Goal: Task Accomplishment & Management: Use online tool/utility

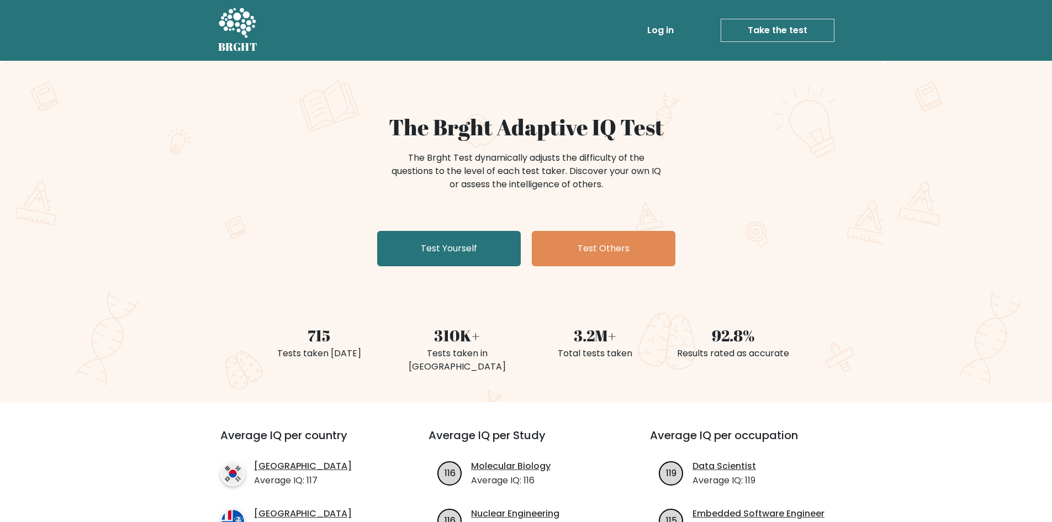
click at [658, 22] on link "Log in" at bounding box center [660, 30] width 35 height 22
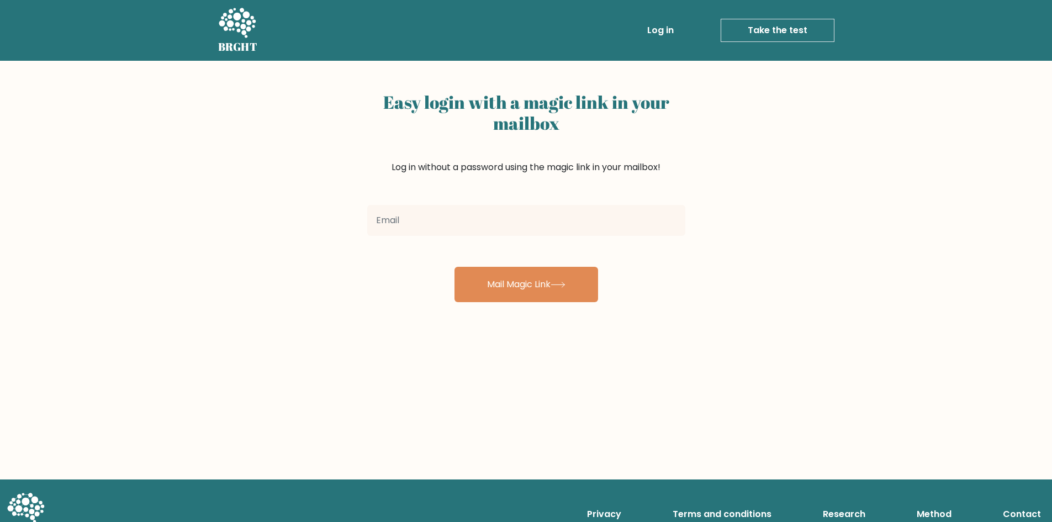
click at [464, 220] on input "email" at bounding box center [526, 220] width 318 height 31
type input "saisudheerreddynannuri@gmail.com"
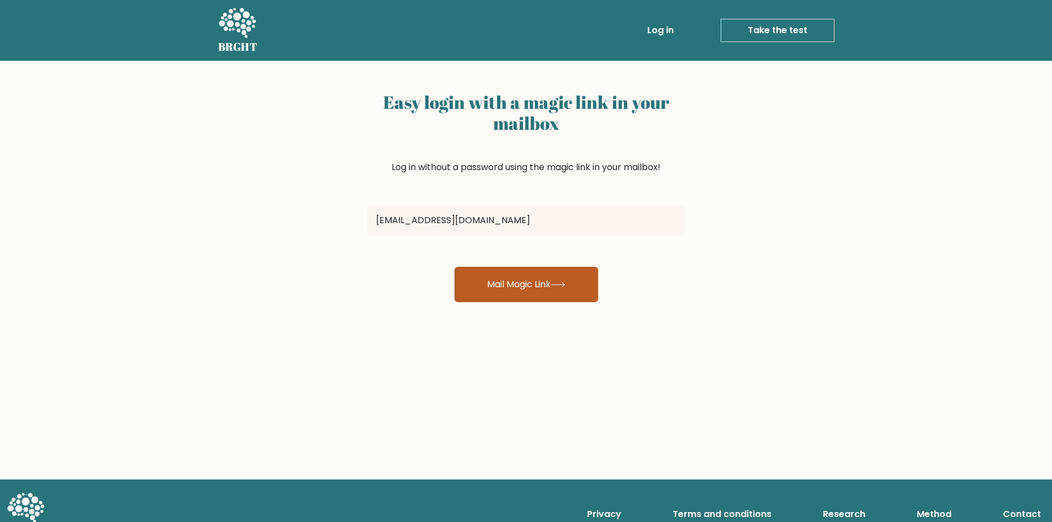
click at [508, 287] on button "Mail Magic Link" at bounding box center [527, 284] width 144 height 35
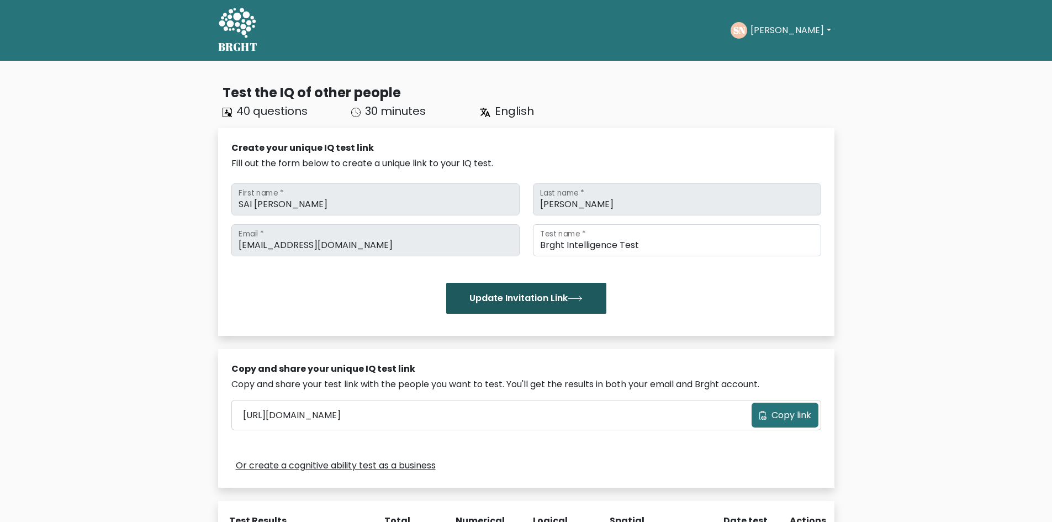
click at [565, 300] on button "Update Invitation Link" at bounding box center [526, 298] width 160 height 31
click at [582, 302] on icon "submit" at bounding box center [575, 299] width 15 height 6
click at [244, 26] on icon at bounding box center [237, 23] width 37 height 30
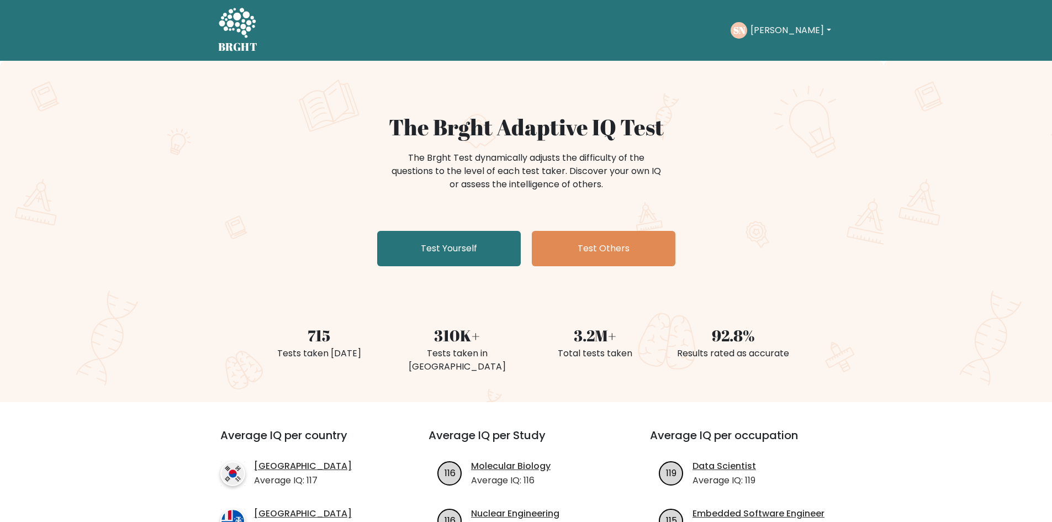
click at [193, 153] on div "The Brght Adaptive IQ Test The Brght Test dynamically adjusts the difficulty of…" at bounding box center [526, 231] width 1052 height 341
click at [791, 33] on button "Sai Sudheer Reddy" at bounding box center [790, 30] width 87 height 14
click at [641, 156] on div "The Brght Test dynamically adjusts the difficulty of the questions to the level…" at bounding box center [526, 171] width 276 height 40
click at [499, 245] on link "Test Yourself" at bounding box center [449, 248] width 144 height 35
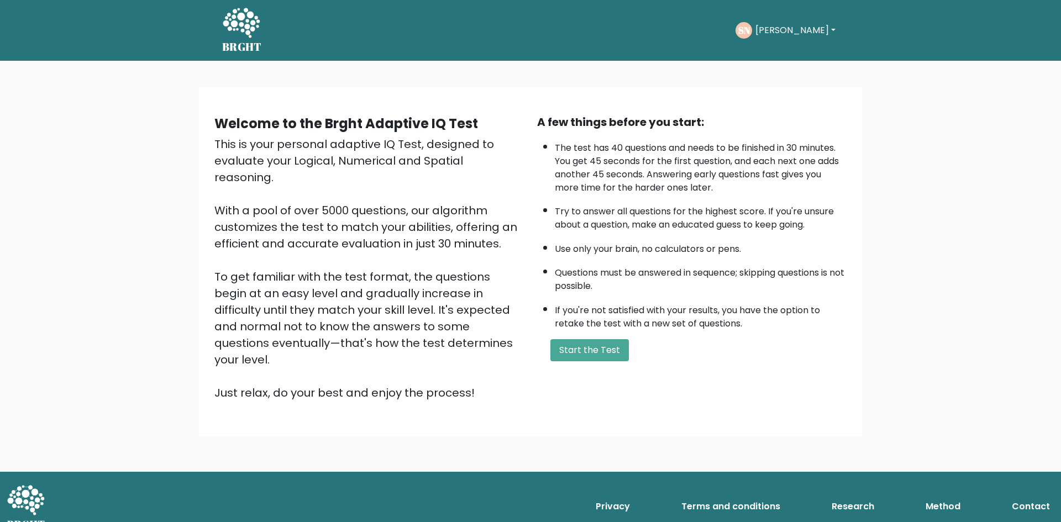
click at [236, 34] on icon at bounding box center [241, 23] width 38 height 33
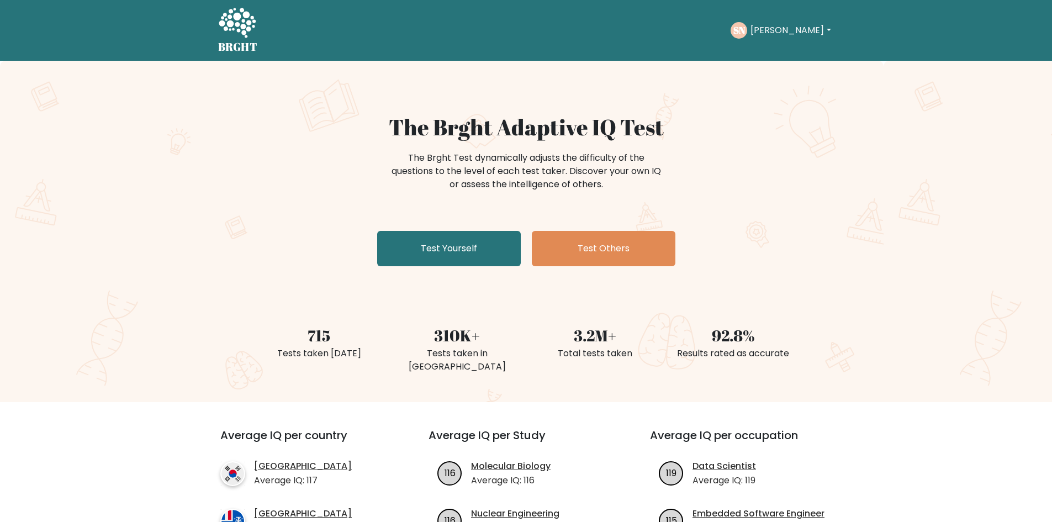
click at [770, 31] on button "[PERSON_NAME]" at bounding box center [790, 30] width 87 height 14
click at [765, 56] on link "Dashboard" at bounding box center [774, 54] width 87 height 18
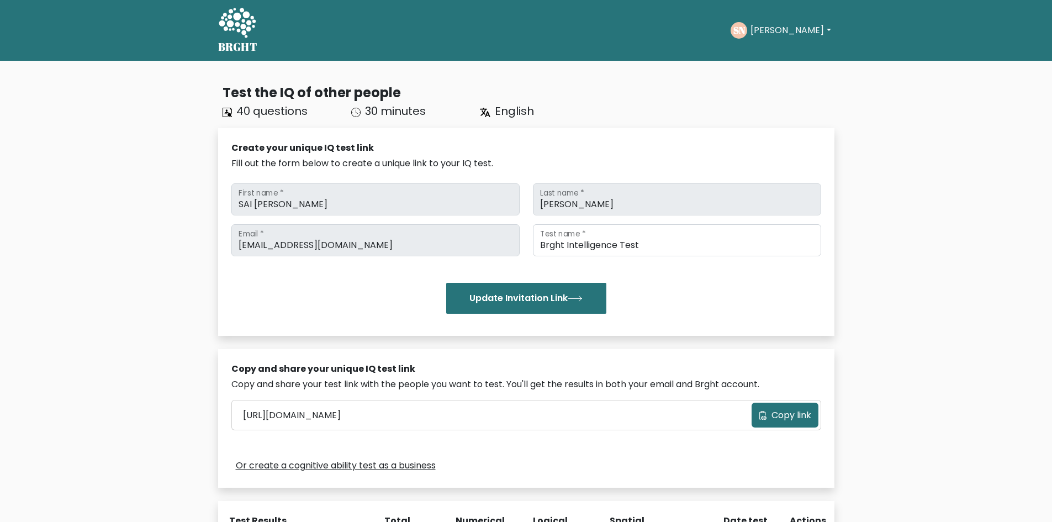
click at [257, 29] on link "BRGHT" at bounding box center [238, 30] width 40 height 52
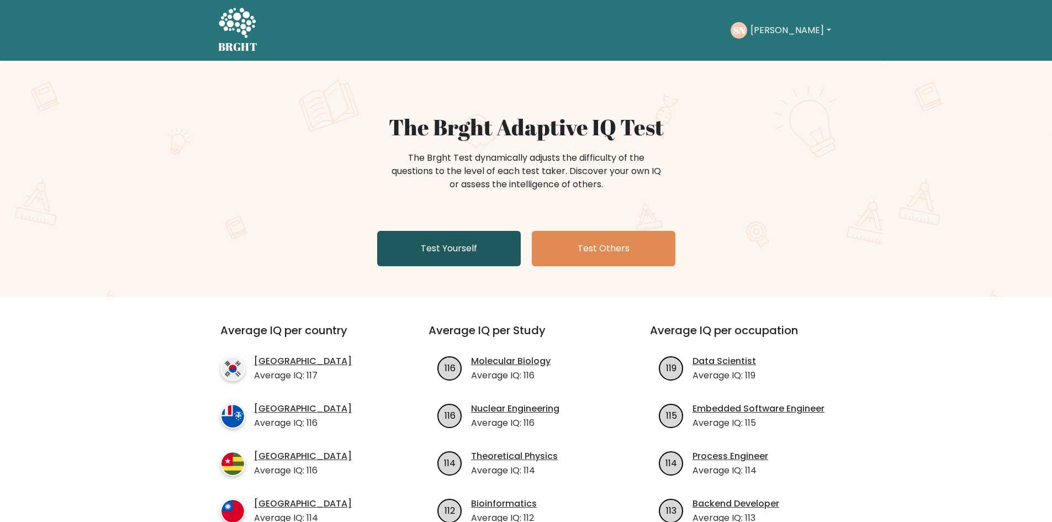
click at [472, 241] on link "Test Yourself" at bounding box center [449, 248] width 144 height 35
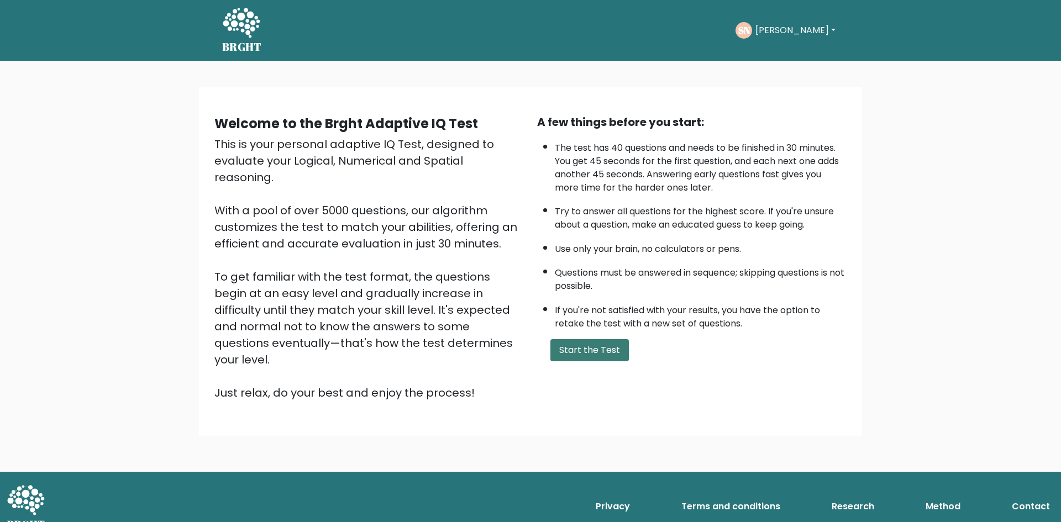
click at [588, 343] on button "Start the Test" at bounding box center [589, 350] width 78 height 22
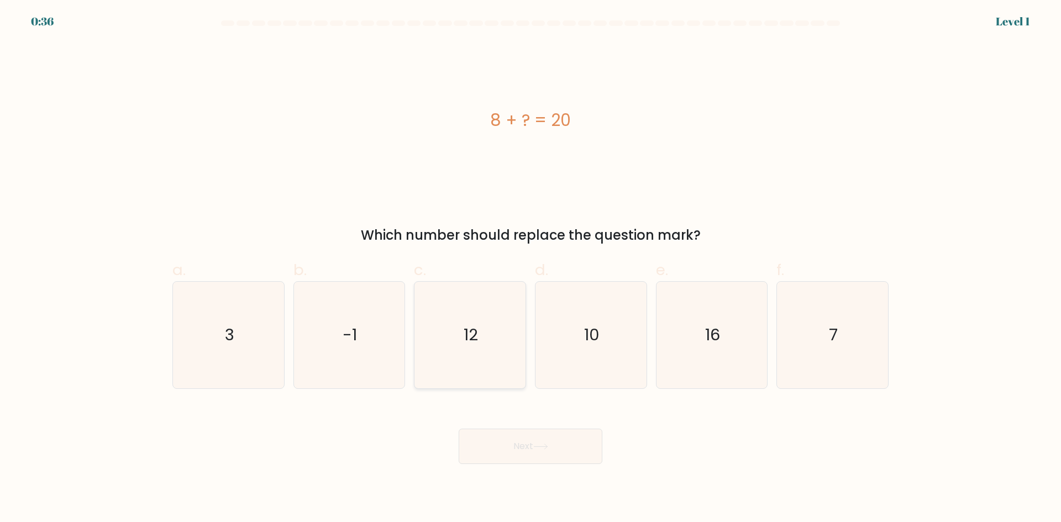
click at [460, 335] on icon "12" at bounding box center [470, 335] width 107 height 107
click at [530, 268] on input "c. 12" at bounding box center [530, 264] width 1 height 7
radio input "true"
click at [496, 445] on button "Next" at bounding box center [531, 446] width 144 height 35
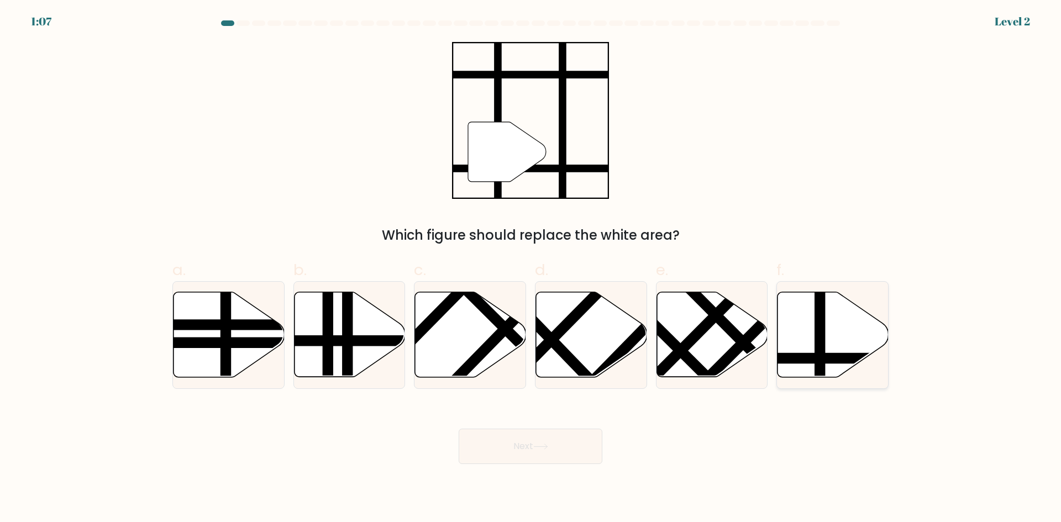
click at [820, 346] on line at bounding box center [820, 290] width 0 height 224
click at [531, 268] on input "f." at bounding box center [530, 264] width 1 height 7
radio input "true"
click at [509, 433] on button "Next" at bounding box center [531, 446] width 144 height 35
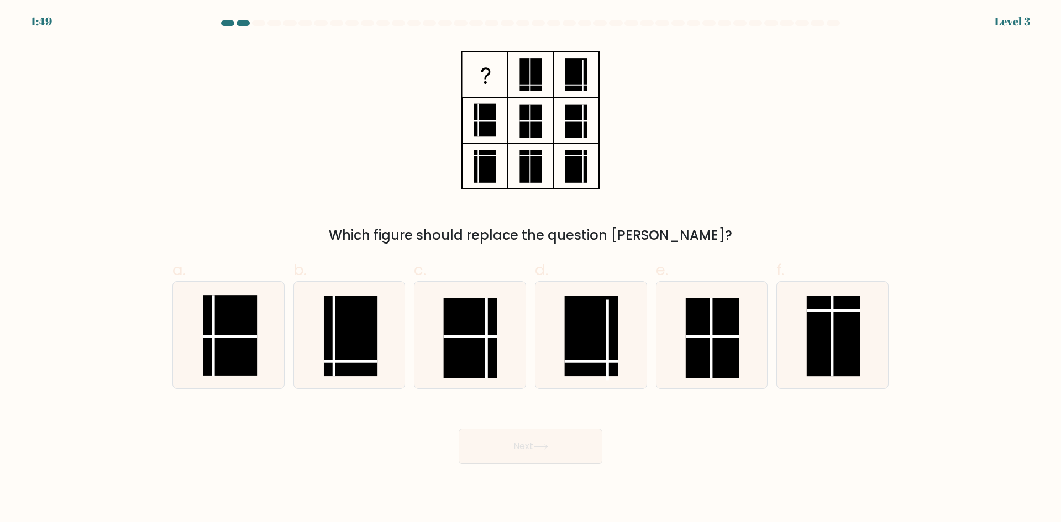
click at [383, 437] on div "Next" at bounding box center [530, 433] width 729 height 62
click at [333, 355] on rect at bounding box center [351, 336] width 54 height 81
click at [530, 268] on input "b." at bounding box center [530, 264] width 1 height 7
radio input "true"
click at [512, 447] on button "Next" at bounding box center [531, 446] width 144 height 35
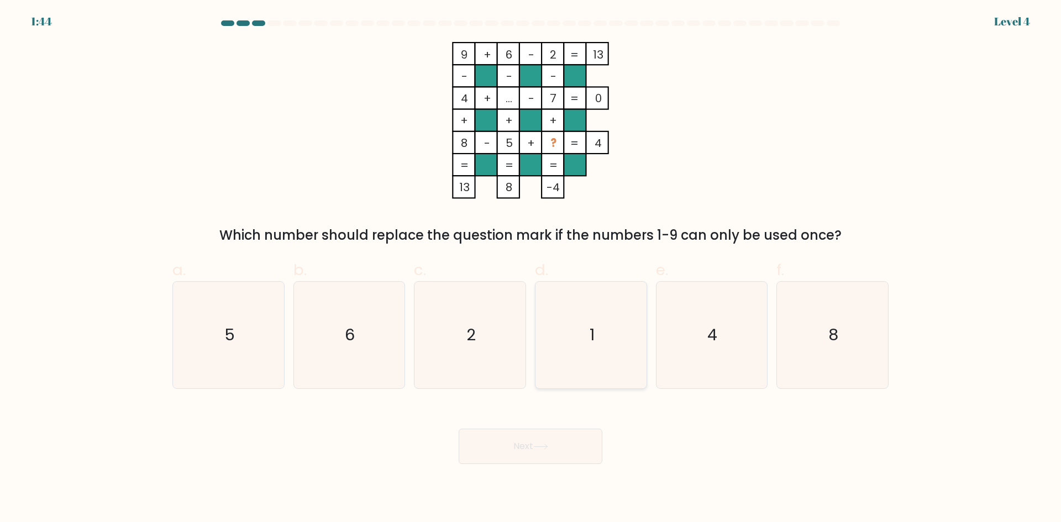
click at [588, 322] on icon "1" at bounding box center [591, 335] width 107 height 107
click at [531, 268] on input "d. 1" at bounding box center [530, 264] width 1 height 7
radio input "true"
click at [545, 442] on button "Next" at bounding box center [531, 446] width 144 height 35
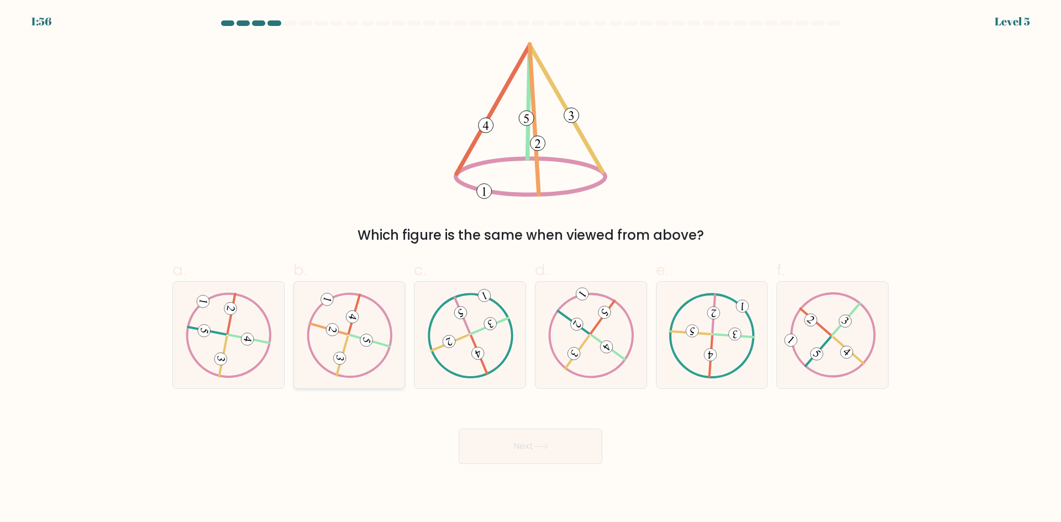
click at [350, 362] on icon at bounding box center [349, 334] width 86 height 85
click at [530, 268] on input "b." at bounding box center [530, 264] width 1 height 7
radio input "true"
click at [584, 449] on button "Next" at bounding box center [531, 446] width 144 height 35
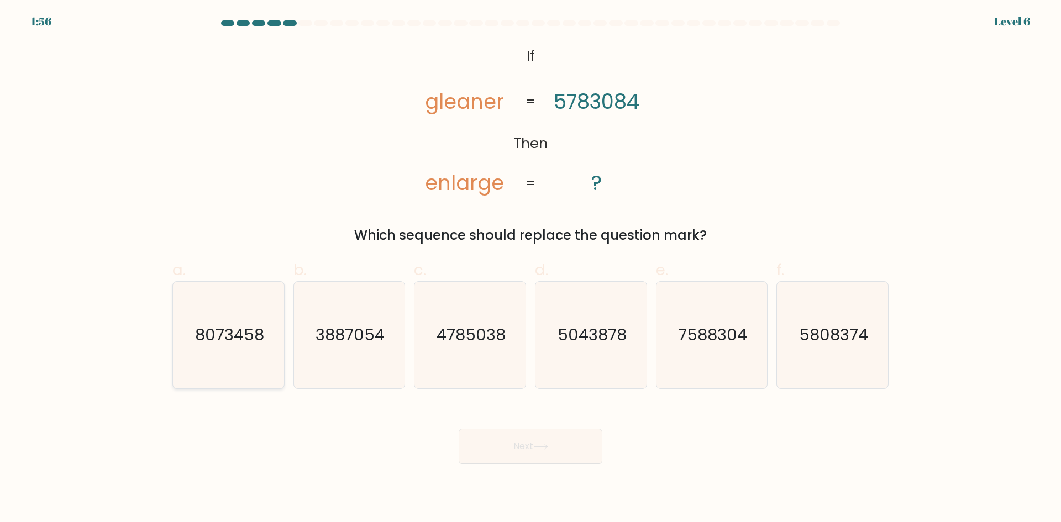
click at [259, 329] on text "8073458" at bounding box center [229, 335] width 69 height 22
click at [530, 268] on input "a. 8073458" at bounding box center [530, 264] width 1 height 7
radio input "true"
click at [534, 430] on button "Next" at bounding box center [531, 446] width 144 height 35
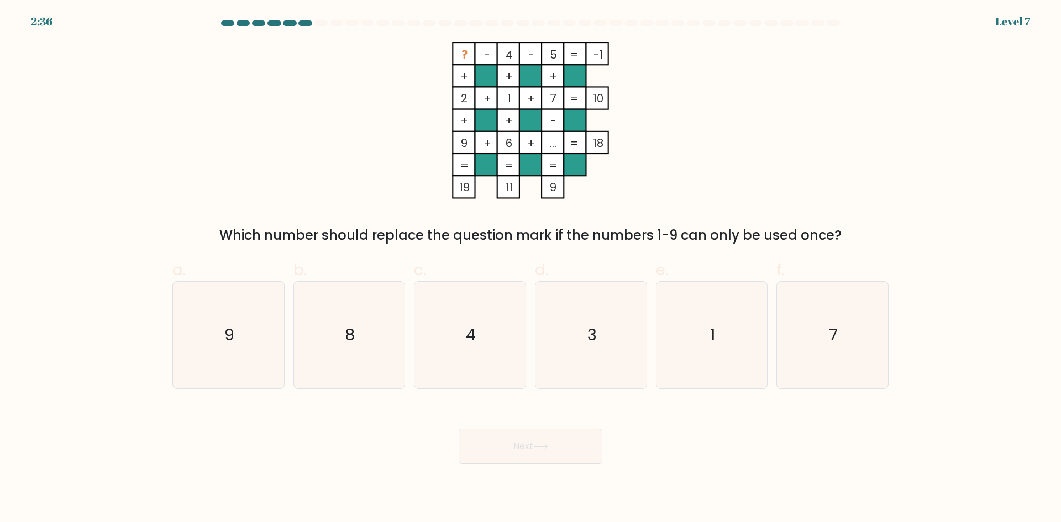
click at [326, 404] on div "Next" at bounding box center [530, 433] width 729 height 62
click at [382, 347] on icon "8" at bounding box center [349, 335] width 107 height 107
click at [530, 268] on input "b. 8" at bounding box center [530, 264] width 1 height 7
radio input "true"
click at [540, 450] on button "Next" at bounding box center [531, 446] width 144 height 35
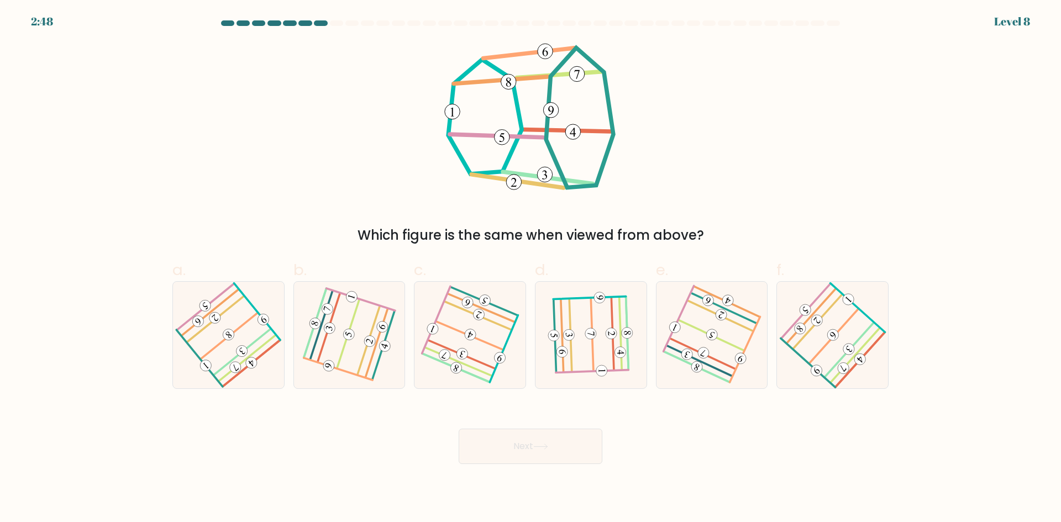
click at [313, 432] on div "Next" at bounding box center [530, 433] width 729 height 62
click at [861, 344] on icon at bounding box center [831, 334] width 85 height 85
click at [531, 268] on input "f." at bounding box center [530, 264] width 1 height 7
radio input "true"
click at [520, 450] on button "Next" at bounding box center [531, 446] width 144 height 35
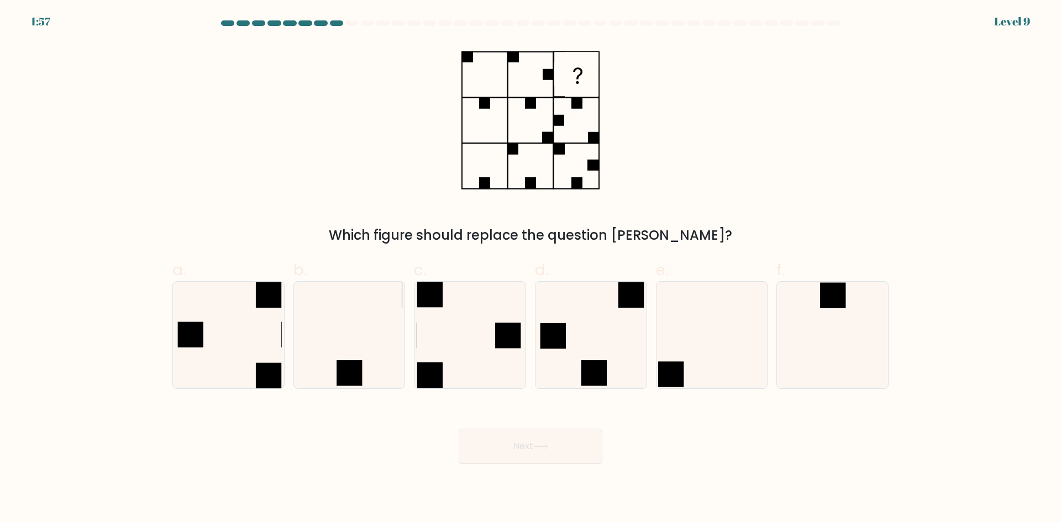
click at [267, 462] on div "Next" at bounding box center [530, 433] width 729 height 62
click at [479, 323] on icon at bounding box center [470, 335] width 107 height 107
click at [530, 268] on input "c." at bounding box center [530, 264] width 1 height 7
radio input "true"
click at [514, 446] on button "Next" at bounding box center [531, 446] width 144 height 35
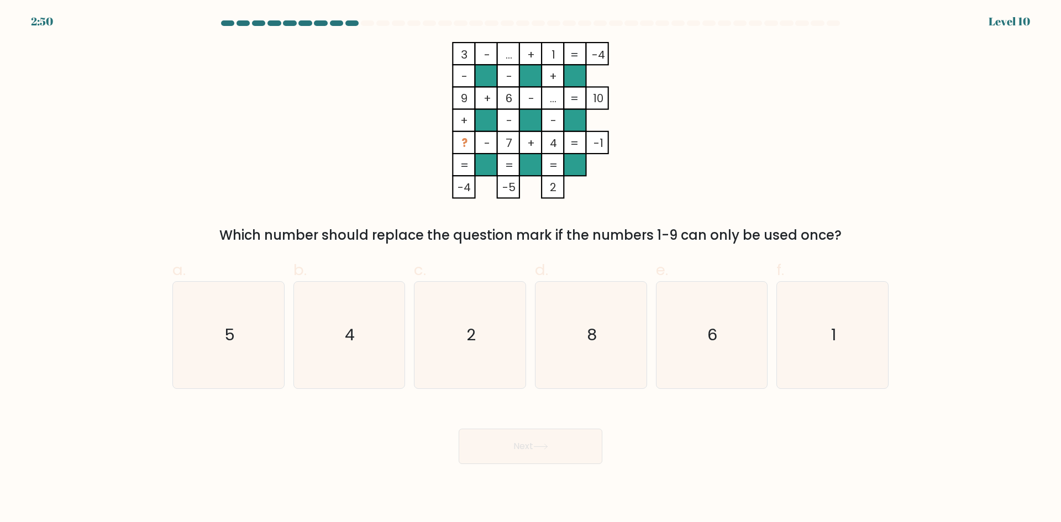
click at [307, 451] on div "Next" at bounding box center [530, 433] width 729 height 62
click at [476, 370] on icon "2" at bounding box center [470, 335] width 107 height 107
click at [530, 268] on input "c. 2" at bounding box center [530, 264] width 1 height 7
radio input "true"
click at [554, 435] on button "Next" at bounding box center [531, 446] width 144 height 35
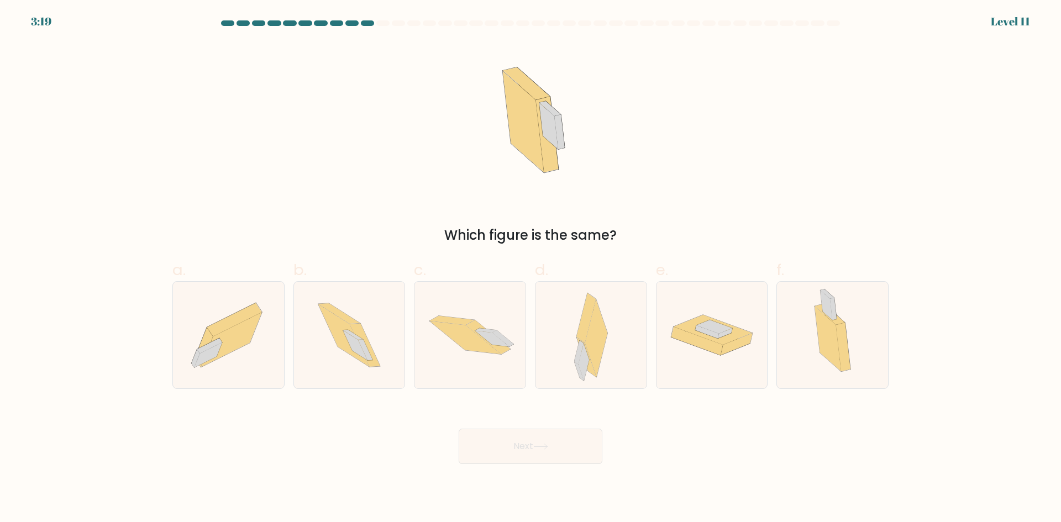
click at [408, 449] on div "Next" at bounding box center [530, 433] width 729 height 62
click at [597, 354] on icon at bounding box center [596, 337] width 23 height 77
click at [531, 268] on input "d." at bounding box center [530, 264] width 1 height 7
radio input "true"
click at [548, 446] on icon at bounding box center [540, 447] width 15 height 6
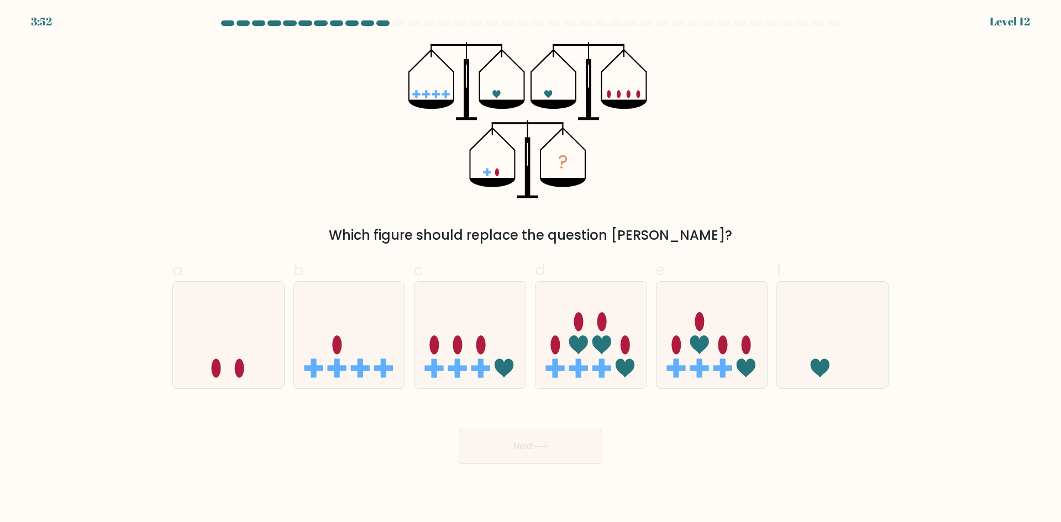
click at [388, 419] on div "Next" at bounding box center [530, 433] width 729 height 62
click at [267, 300] on icon at bounding box center [228, 335] width 111 height 92
click at [530, 268] on input "a." at bounding box center [530, 264] width 1 height 7
radio input "true"
click at [519, 462] on button "Next" at bounding box center [531, 446] width 144 height 35
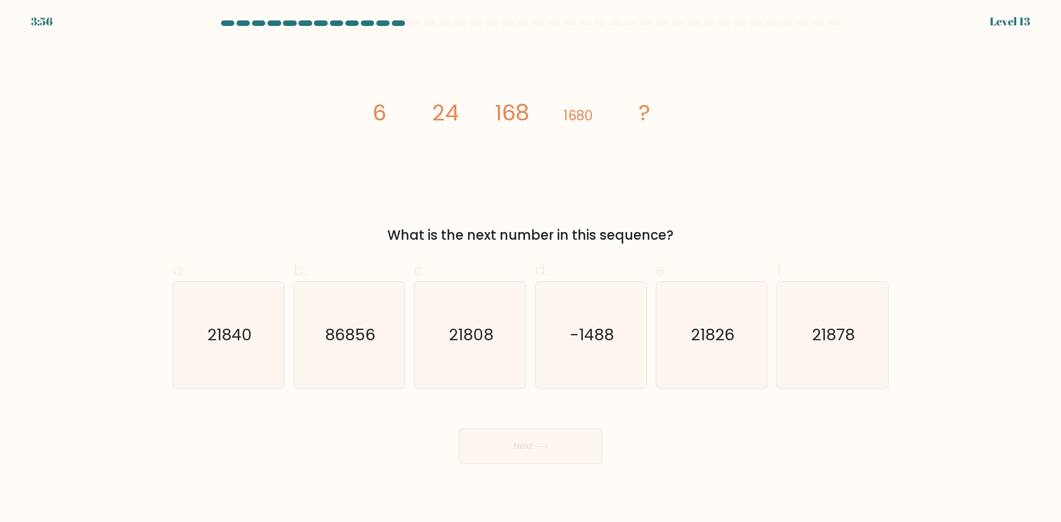
click at [285, 436] on div "Next" at bounding box center [530, 433] width 729 height 62
click at [391, 198] on icon "image/svg+xml 6 24 168 1680 ?" at bounding box center [530, 120] width 331 height 157
click at [278, 358] on icon "21840" at bounding box center [228, 335] width 107 height 107
click at [530, 268] on input "a. 21840" at bounding box center [530, 264] width 1 height 7
radio input "true"
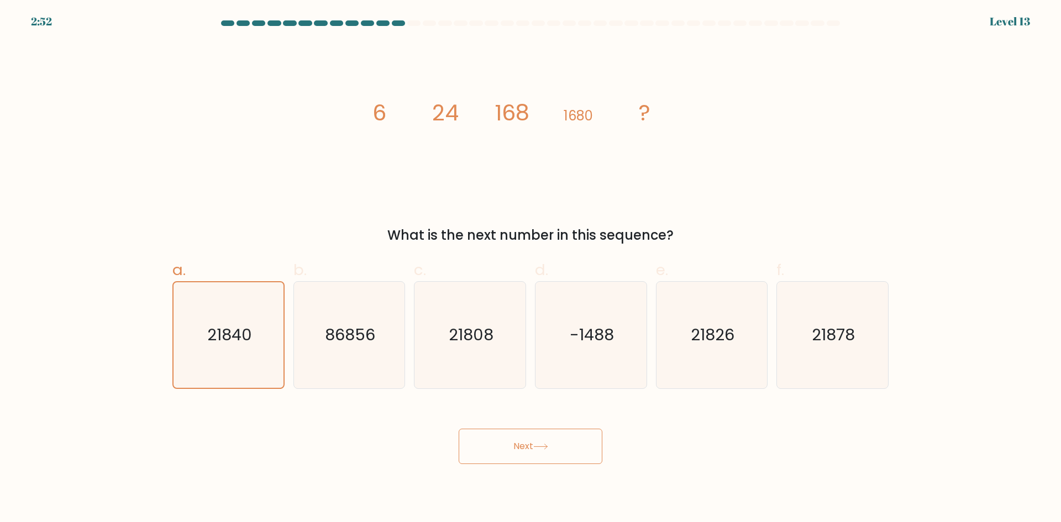
click at [585, 434] on button "Next" at bounding box center [531, 446] width 144 height 35
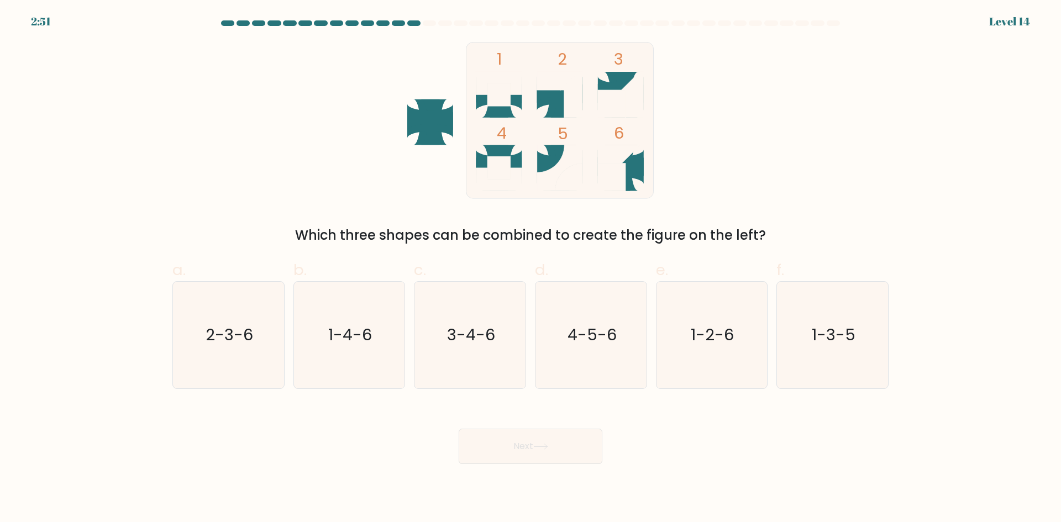
click at [270, 446] on div "Next" at bounding box center [530, 433] width 729 height 62
click at [243, 371] on icon "2-3-6" at bounding box center [228, 335] width 107 height 107
click at [530, 268] on input "a. 2-3-6" at bounding box center [530, 264] width 1 height 7
radio input "true"
click at [515, 441] on button "Next" at bounding box center [531, 446] width 144 height 35
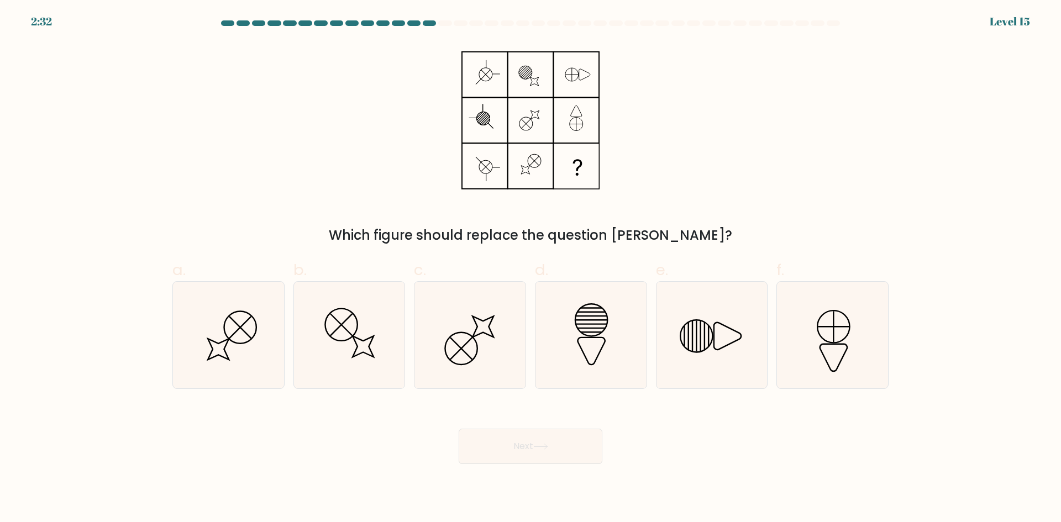
click at [368, 470] on body "2:32 Level 15" at bounding box center [530, 261] width 1061 height 522
click at [360, 444] on div "Next" at bounding box center [530, 433] width 729 height 62
click at [698, 224] on div "Which figure should replace the question mark?" at bounding box center [530, 143] width 729 height 203
click at [694, 314] on icon at bounding box center [711, 335] width 107 height 107
click at [531, 268] on input "e." at bounding box center [530, 264] width 1 height 7
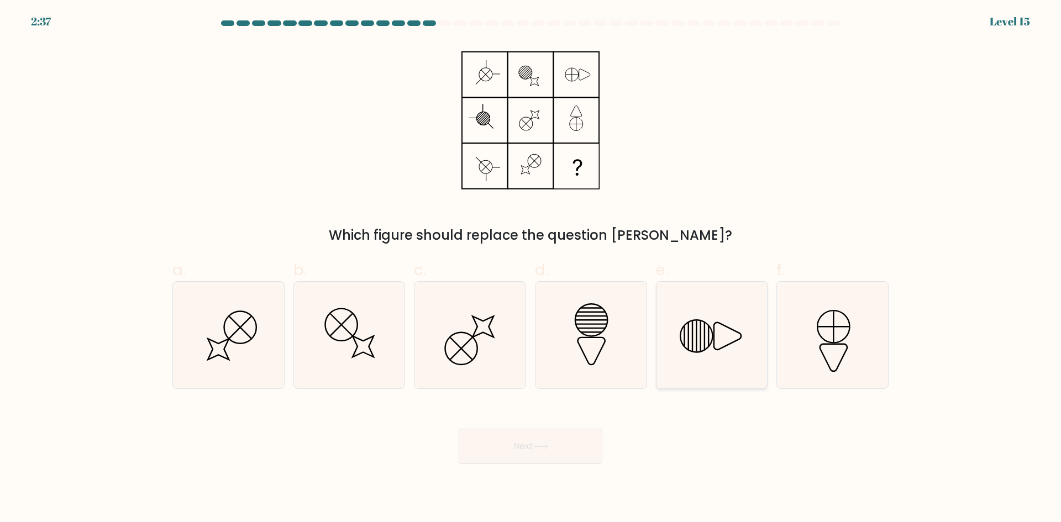
radio input "true"
click at [540, 447] on icon at bounding box center [540, 447] width 15 height 6
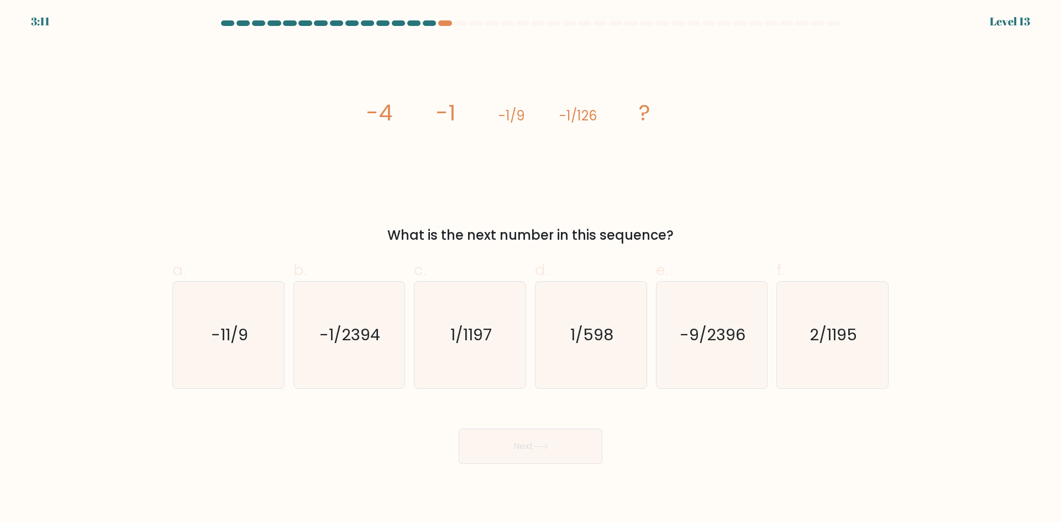
click at [300, 229] on div "What is the next number in this sequence?" at bounding box center [530, 235] width 703 height 20
click at [587, 354] on icon "1/598" at bounding box center [591, 335] width 107 height 107
click at [531, 268] on input "d. 1/598" at bounding box center [530, 264] width 1 height 7
radio input "true"
click at [544, 431] on button "Next" at bounding box center [531, 446] width 144 height 35
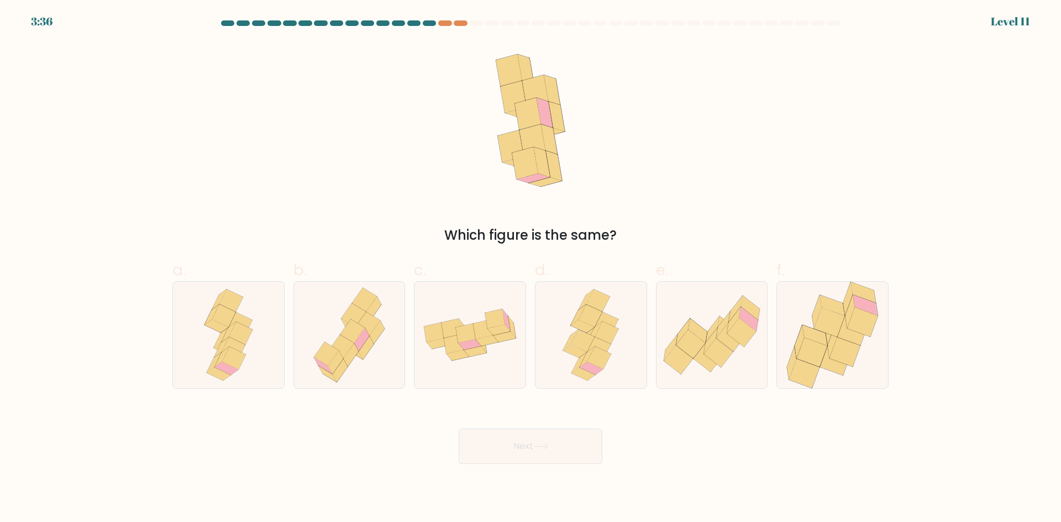
click at [315, 409] on div "Next" at bounding box center [530, 433] width 729 height 62
click at [597, 358] on icon at bounding box center [599, 358] width 24 height 22
click at [531, 268] on input "d." at bounding box center [530, 264] width 1 height 7
radio input "true"
click at [568, 449] on button "Next" at bounding box center [531, 446] width 144 height 35
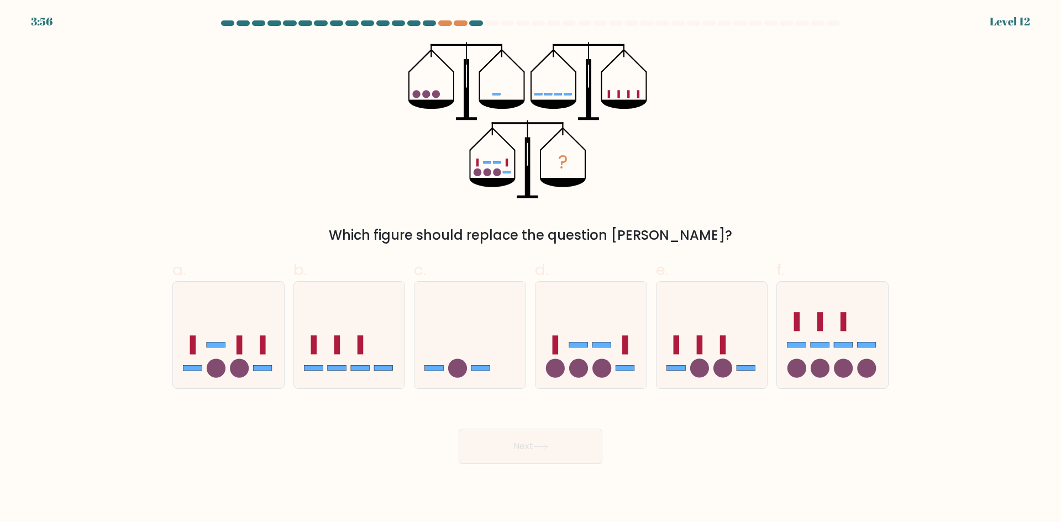
click at [157, 455] on form at bounding box center [530, 242] width 1061 height 444
click at [591, 365] on icon at bounding box center [590, 335] width 111 height 92
click at [531, 268] on input "d." at bounding box center [530, 264] width 1 height 7
radio input "true"
click at [765, 449] on div "Next" at bounding box center [530, 433] width 729 height 62
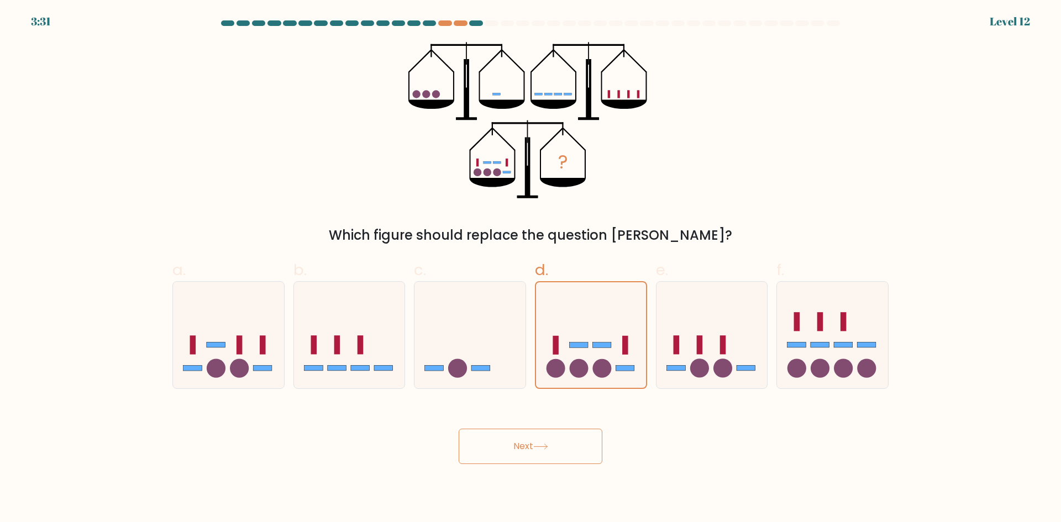
click at [539, 449] on icon at bounding box center [540, 447] width 15 height 6
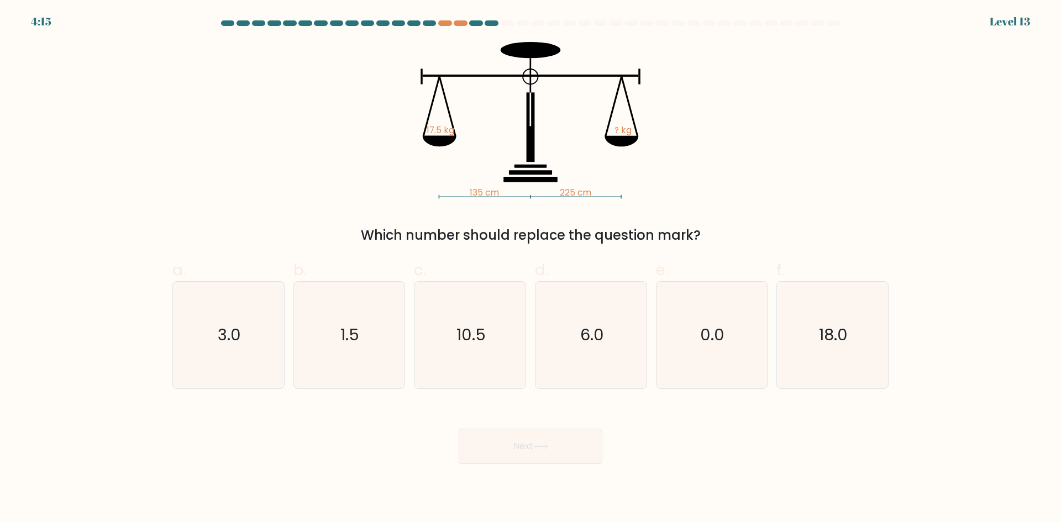
click at [393, 434] on div "Next" at bounding box center [530, 433] width 729 height 62
click at [847, 369] on icon "18.0" at bounding box center [832, 335] width 107 height 107
click at [531, 268] on input "f. 18.0" at bounding box center [530, 264] width 1 height 7
radio input "true"
click at [571, 443] on button "Next" at bounding box center [531, 446] width 144 height 35
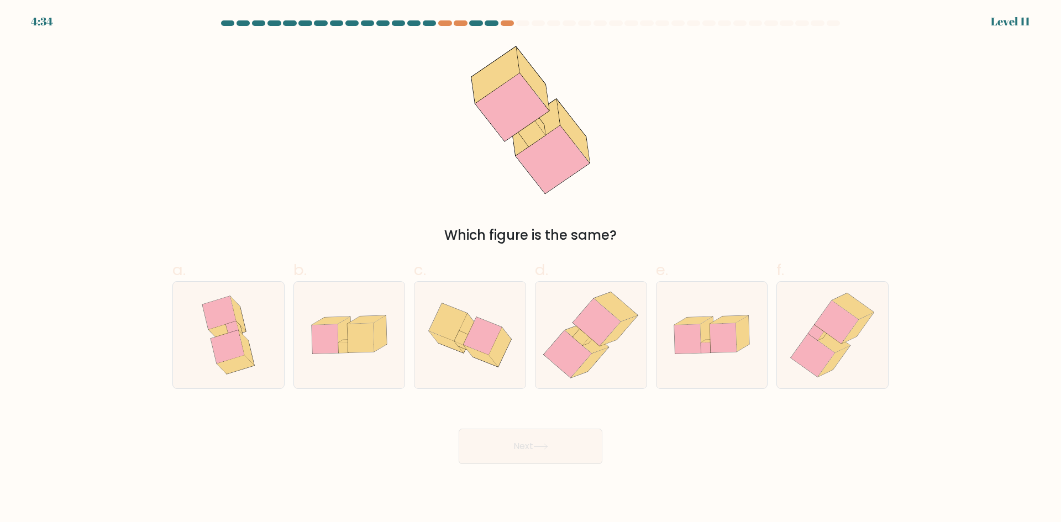
click at [282, 451] on div "Next" at bounding box center [530, 433] width 729 height 62
click at [587, 357] on icon at bounding box center [568, 354] width 48 height 48
click at [531, 268] on input "d." at bounding box center [530, 264] width 1 height 7
radio input "true"
click at [563, 452] on button "Next" at bounding box center [531, 446] width 144 height 35
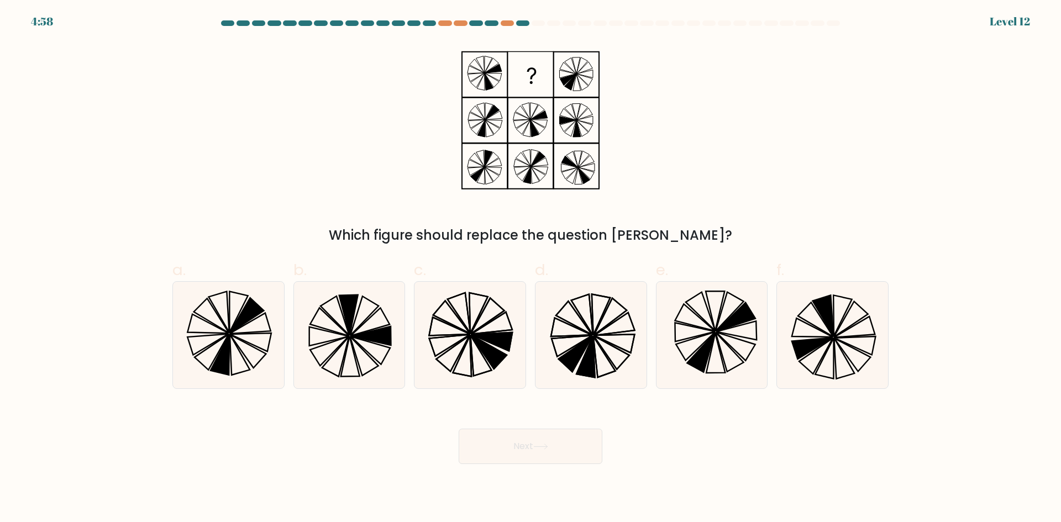
click at [324, 461] on div "Next" at bounding box center [530, 433] width 729 height 62
click at [749, 338] on icon at bounding box center [737, 330] width 40 height 19
click at [531, 268] on input "e." at bounding box center [530, 264] width 1 height 7
radio input "true"
click at [560, 436] on button "Next" at bounding box center [531, 446] width 144 height 35
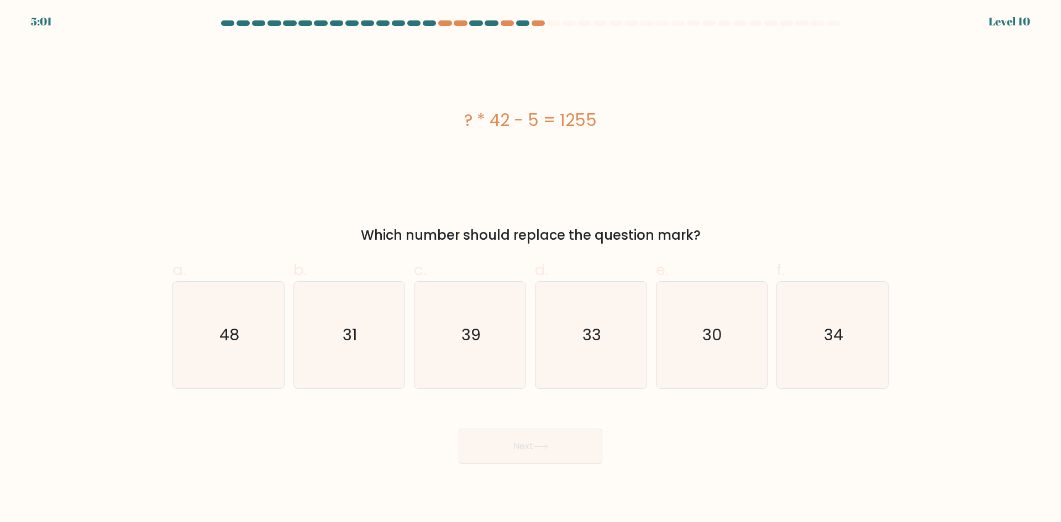
click at [273, 451] on div "Next" at bounding box center [530, 433] width 729 height 62
click at [715, 355] on icon "30" at bounding box center [711, 335] width 107 height 107
click at [531, 268] on input "e. 30" at bounding box center [530, 264] width 1 height 7
radio input "true"
click at [580, 463] on button "Next" at bounding box center [531, 446] width 144 height 35
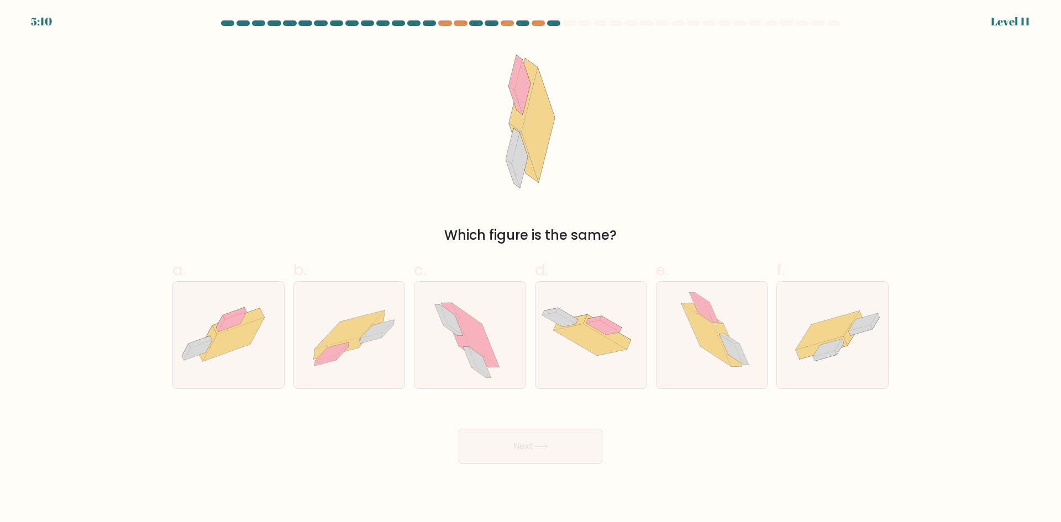
click at [359, 448] on div "Next" at bounding box center [530, 433] width 729 height 62
click at [335, 360] on icon at bounding box center [325, 360] width 22 height 10
click at [530, 268] on input "b." at bounding box center [530, 264] width 1 height 7
radio input "true"
click at [513, 453] on button "Next" at bounding box center [531, 446] width 144 height 35
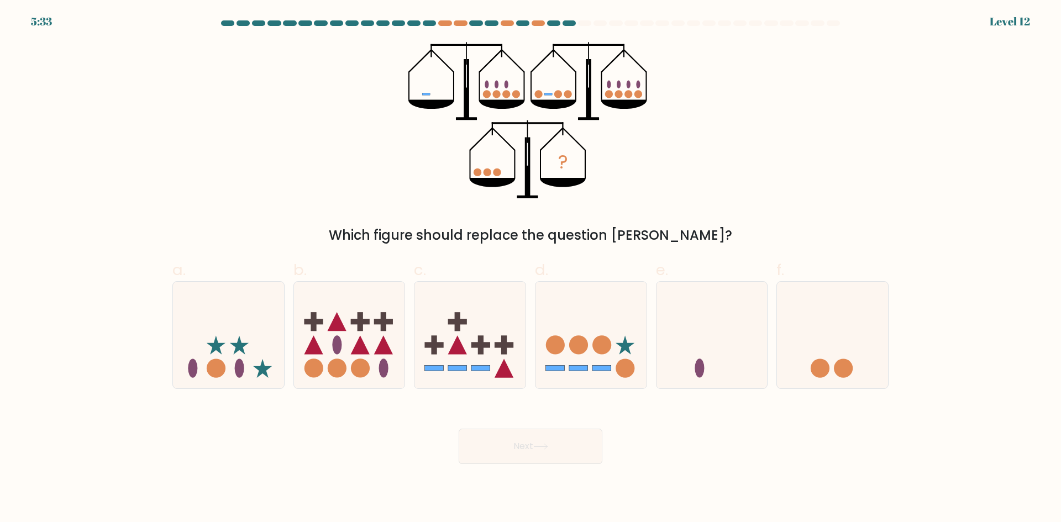
click at [282, 462] on div "Next" at bounding box center [530, 433] width 729 height 62
click at [286, 160] on div "? Which figure should replace the question mark?" at bounding box center [530, 143] width 729 height 203
click at [353, 458] on div "Next" at bounding box center [530, 433] width 729 height 62
click at [750, 359] on icon at bounding box center [711, 335] width 111 height 92
click at [531, 268] on input "e." at bounding box center [530, 264] width 1 height 7
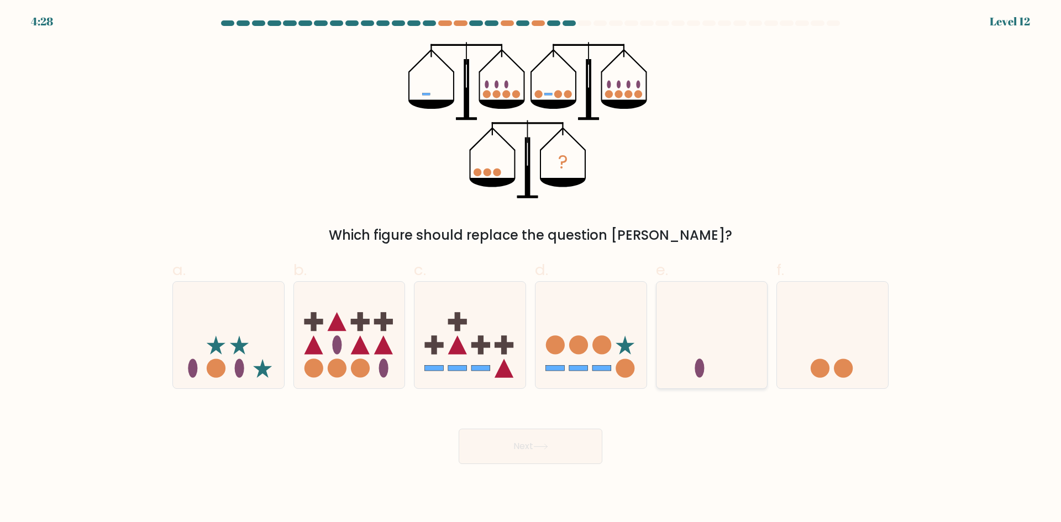
radio input "true"
click at [581, 465] on body "4:27 Level 12" at bounding box center [530, 261] width 1061 height 522
click at [580, 450] on button "Next" at bounding box center [531, 446] width 144 height 35
click at [581, 441] on button "Next" at bounding box center [531, 446] width 144 height 35
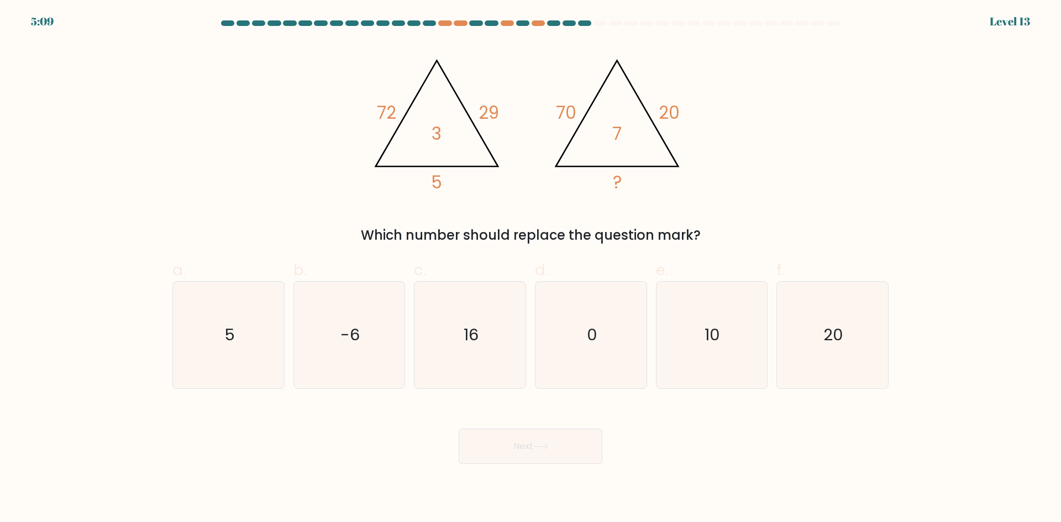
click at [316, 436] on div "Next" at bounding box center [530, 433] width 729 height 62
click at [484, 365] on icon "16" at bounding box center [470, 335] width 107 height 107
click at [530, 268] on input "c. 16" at bounding box center [530, 264] width 1 height 7
radio input "true"
click at [542, 449] on icon at bounding box center [540, 447] width 15 height 6
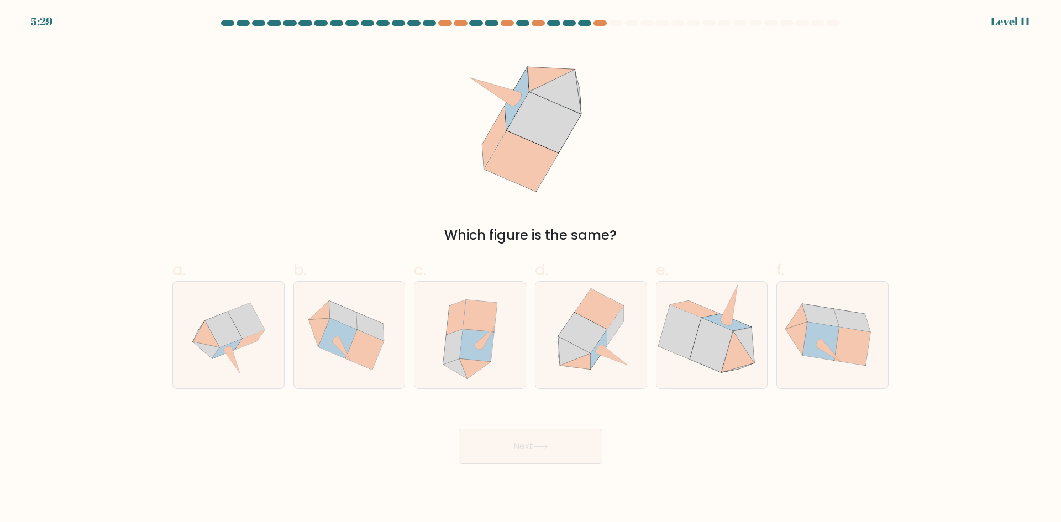
click at [373, 450] on div "Next" at bounding box center [530, 433] width 729 height 62
click at [393, 441] on div "Next" at bounding box center [530, 433] width 729 height 62
click at [388, 207] on div "Which figure is the same?" at bounding box center [530, 143] width 729 height 203
click at [451, 347] on icon at bounding box center [452, 346] width 19 height 35
click at [530, 268] on input "c." at bounding box center [530, 264] width 1 height 7
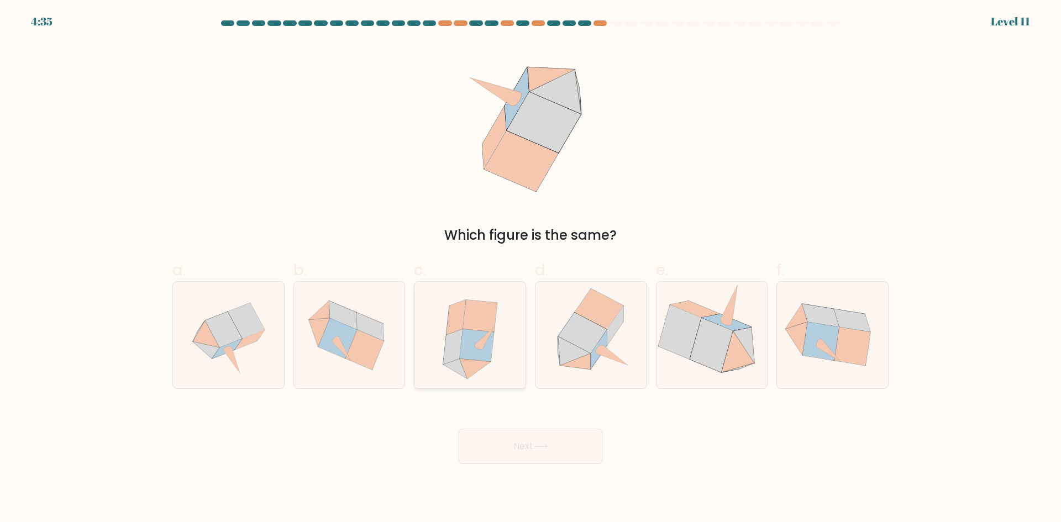
radio input "true"
click at [548, 426] on div "Next" at bounding box center [530, 433] width 729 height 62
click at [525, 441] on button "Next" at bounding box center [531, 446] width 144 height 35
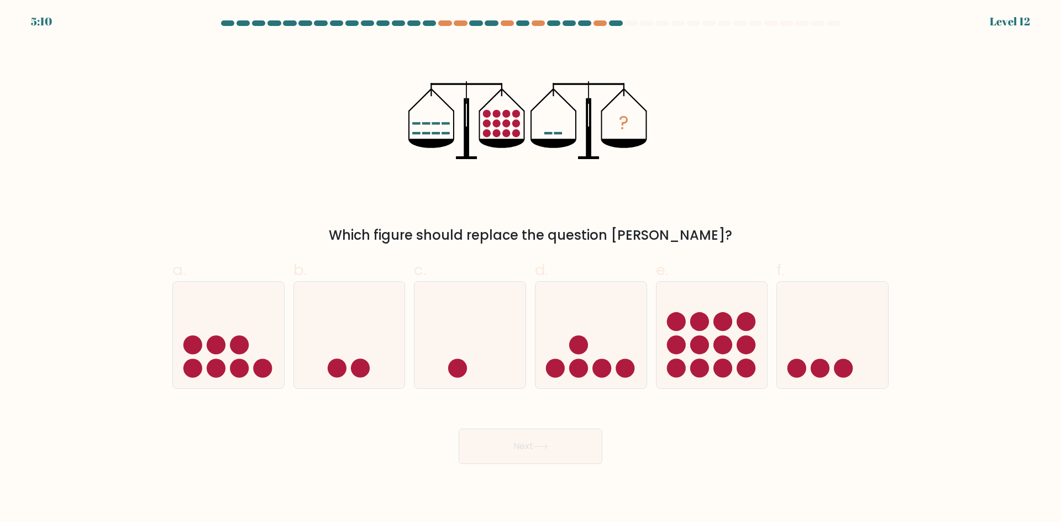
click at [345, 454] on div "Next" at bounding box center [530, 433] width 729 height 62
click at [866, 333] on icon at bounding box center [832, 335] width 111 height 92
click at [531, 268] on input "f." at bounding box center [530, 264] width 1 height 7
radio input "true"
click at [567, 461] on button "Next" at bounding box center [531, 446] width 144 height 35
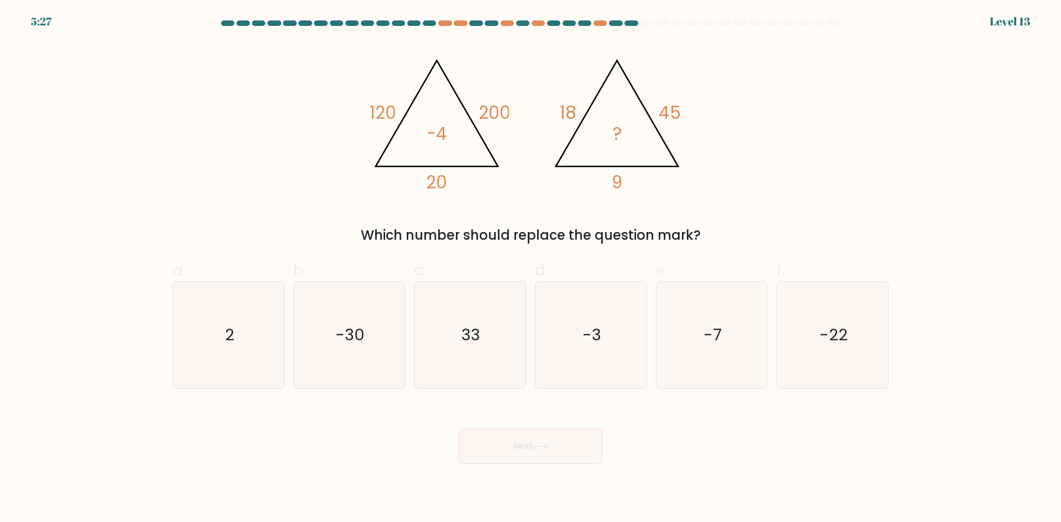
click at [343, 436] on div "Next" at bounding box center [530, 433] width 729 height 62
click at [480, 372] on icon "33" at bounding box center [470, 335] width 107 height 107
click at [530, 268] on input "c. 33" at bounding box center [530, 264] width 1 height 7
radio input "true"
click at [707, 331] on text "-7" at bounding box center [712, 335] width 18 height 22
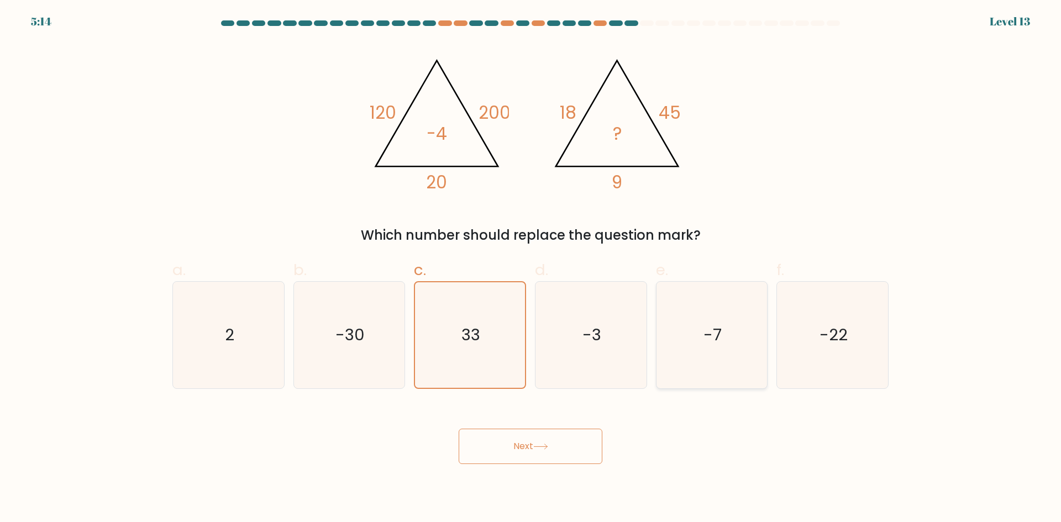
click at [531, 268] on input "e. -7" at bounding box center [530, 264] width 1 height 7
radio input "true"
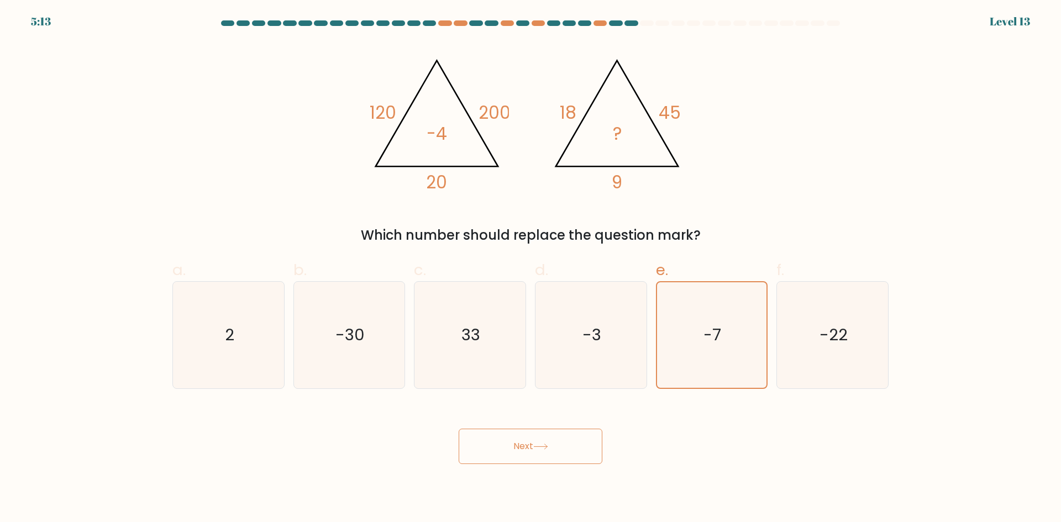
click at [537, 453] on button "Next" at bounding box center [531, 446] width 144 height 35
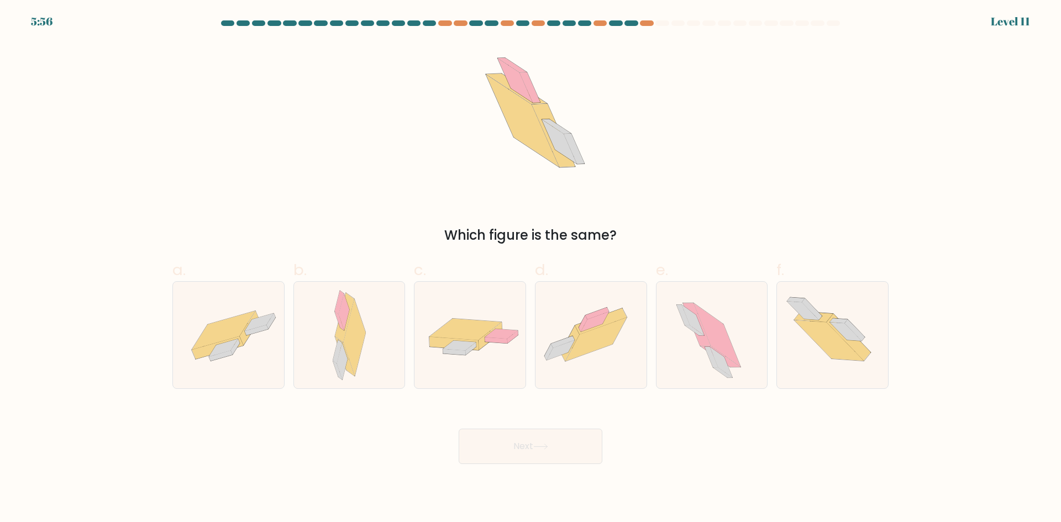
click at [379, 440] on div "Next" at bounding box center [530, 433] width 729 height 62
click at [602, 313] on icon at bounding box center [597, 314] width 24 height 12
click at [531, 268] on input "d." at bounding box center [530, 264] width 1 height 7
radio input "true"
click at [575, 450] on button "Next" at bounding box center [531, 446] width 144 height 35
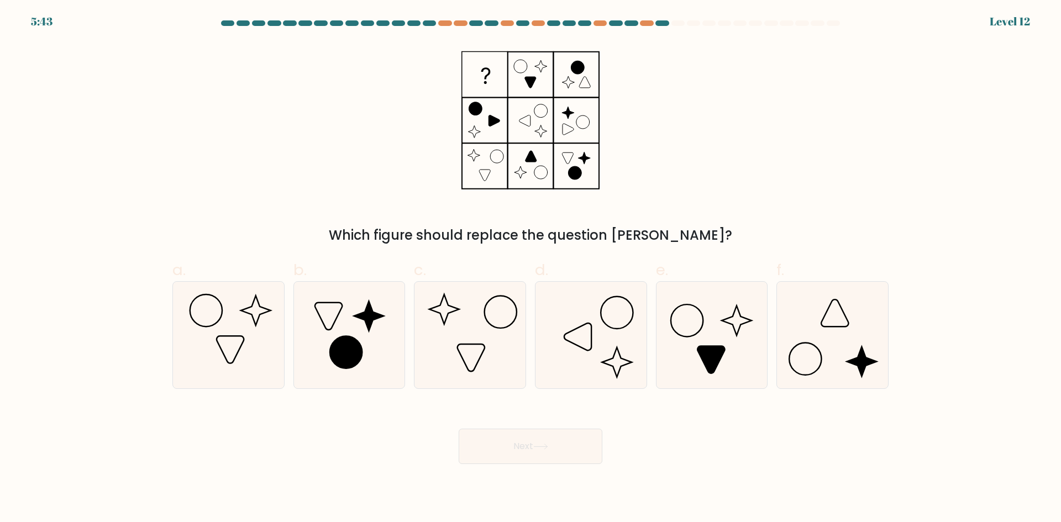
click at [362, 420] on div "Next" at bounding box center [530, 433] width 729 height 62
click at [625, 332] on icon at bounding box center [591, 335] width 107 height 107
click at [531, 268] on input "d." at bounding box center [530, 264] width 1 height 7
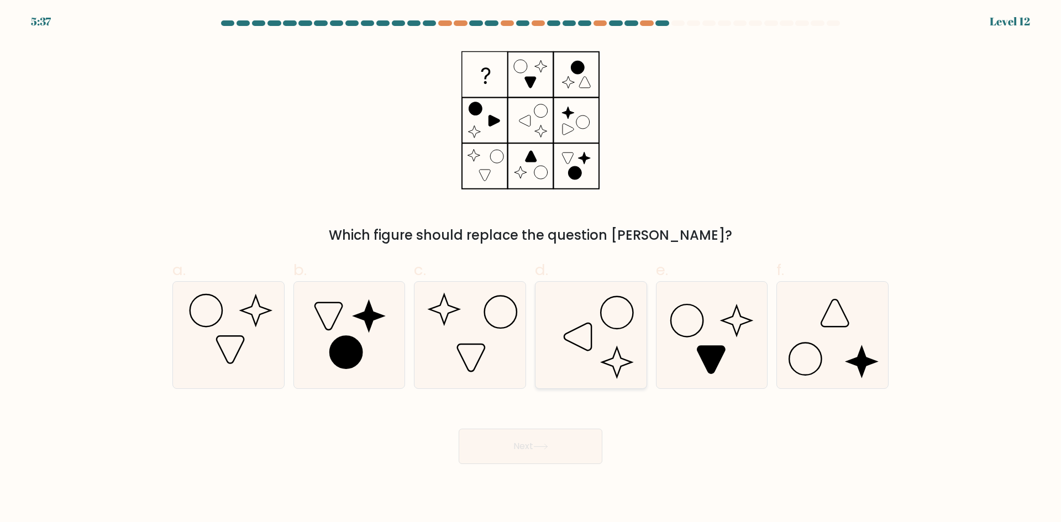
radio input "true"
click at [592, 432] on button "Next" at bounding box center [531, 446] width 144 height 35
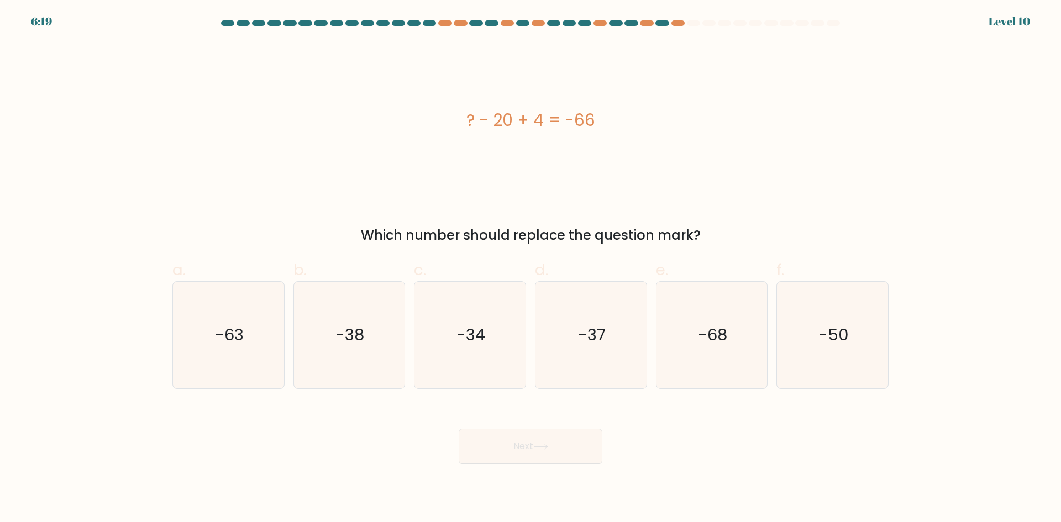
click at [259, 456] on div "Next" at bounding box center [530, 433] width 729 height 62
click at [841, 324] on text "-50" at bounding box center [833, 335] width 30 height 22
click at [531, 268] on input "f. -50" at bounding box center [530, 264] width 1 height 7
radio input "true"
click at [554, 435] on button "Next" at bounding box center [531, 446] width 144 height 35
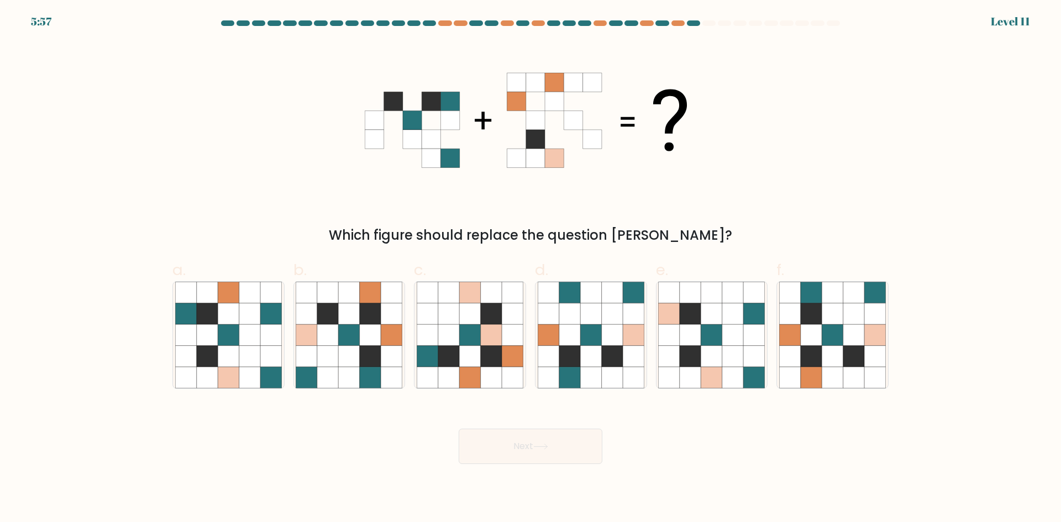
click at [335, 462] on div "Next" at bounding box center [530, 433] width 729 height 62
click at [827, 370] on icon at bounding box center [831, 377] width 21 height 21
click at [531, 268] on input "f." at bounding box center [530, 264] width 1 height 7
radio input "true"
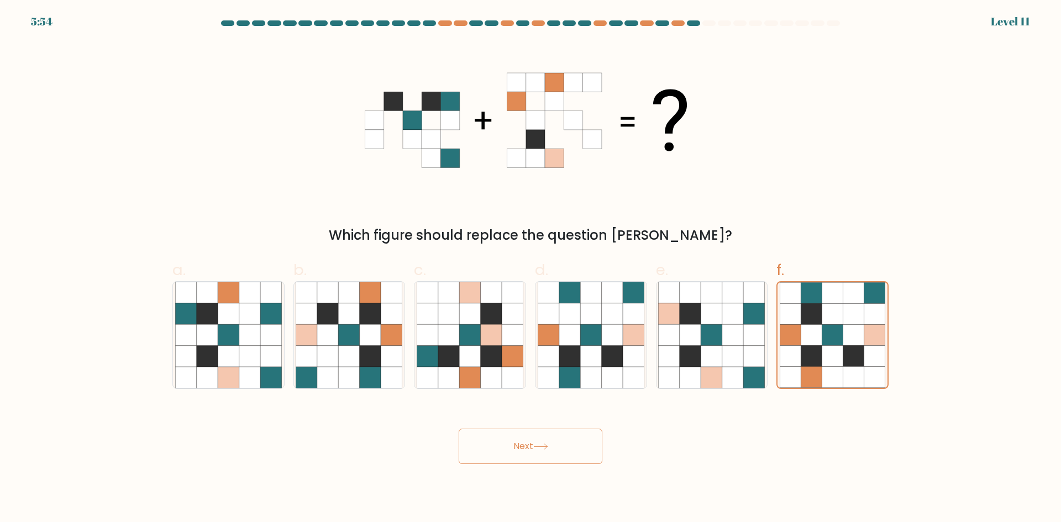
click at [540, 448] on icon at bounding box center [540, 447] width 15 height 6
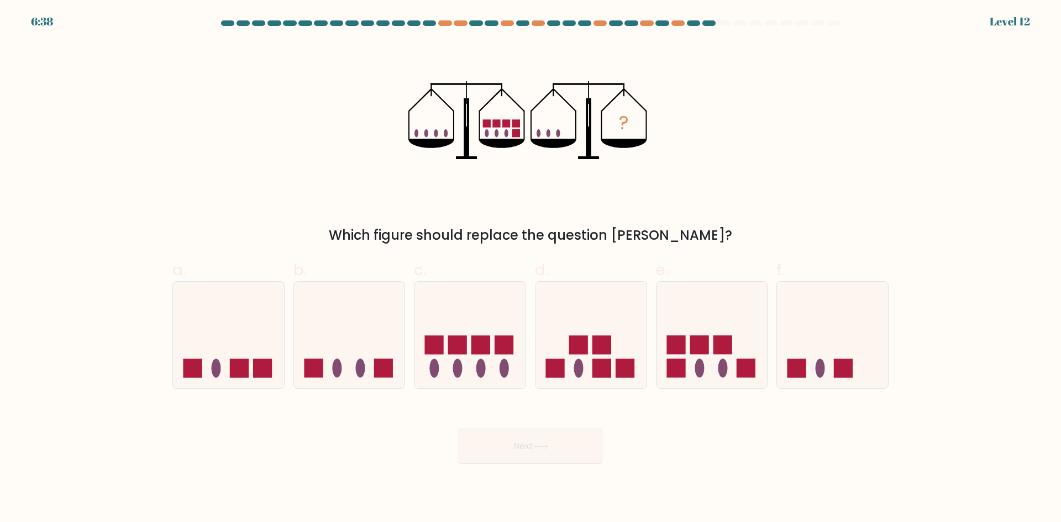
click at [403, 447] on div "Next" at bounding box center [530, 433] width 729 height 62
click at [681, 363] on rect at bounding box center [675, 368] width 19 height 19
click at [531, 268] on input "e." at bounding box center [530, 264] width 1 height 7
radio input "true"
click at [537, 439] on button "Next" at bounding box center [531, 446] width 144 height 35
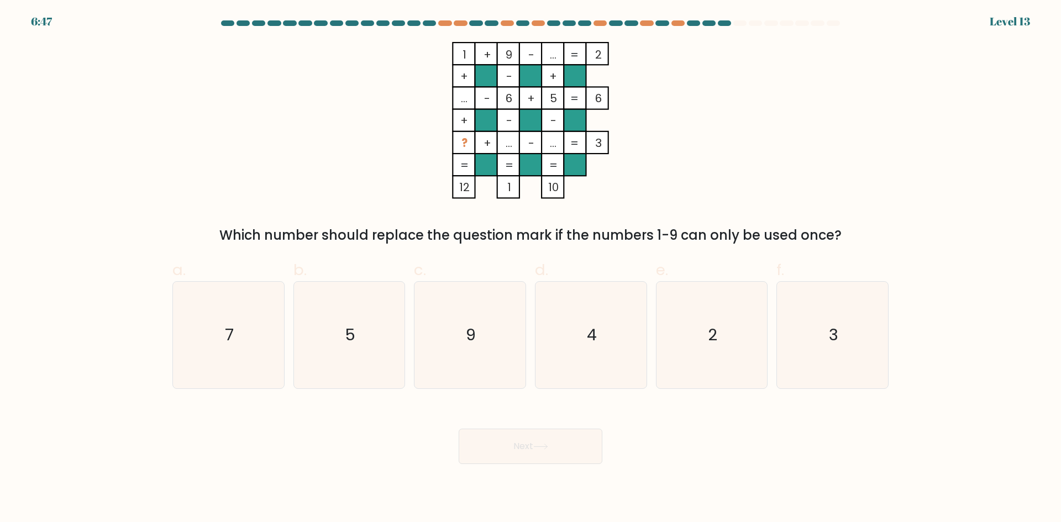
click at [419, 430] on div "Next" at bounding box center [530, 433] width 729 height 62
click at [596, 343] on text "4" at bounding box center [592, 335] width 10 height 22
click at [531, 268] on input "d. 4" at bounding box center [530, 264] width 1 height 7
radio input "true"
click at [586, 455] on button "Next" at bounding box center [531, 446] width 144 height 35
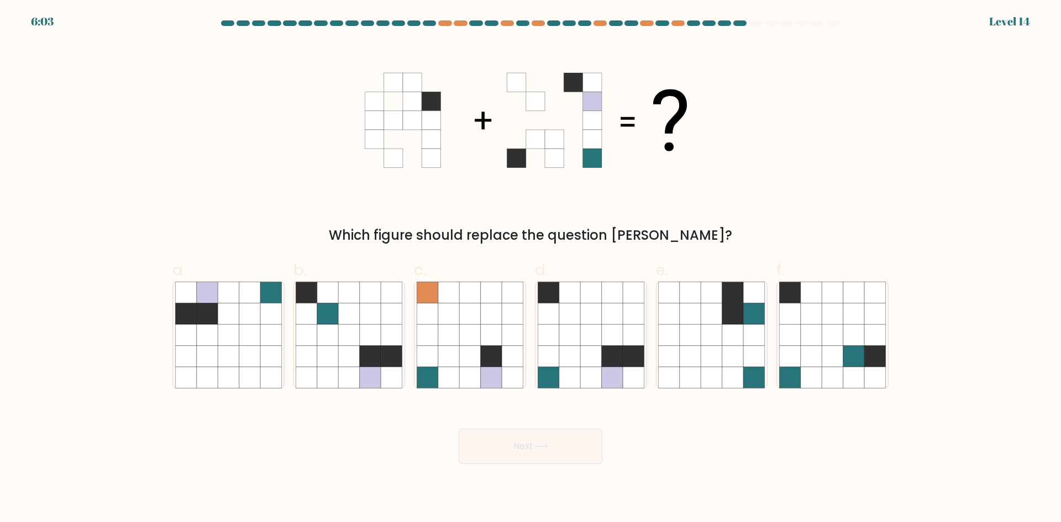
click at [751, 440] on div "Next" at bounding box center [530, 433] width 729 height 62
click at [714, 471] on body "6:32 Level 14" at bounding box center [530, 261] width 1061 height 522
click at [712, 472] on body "6:31 Level 14" at bounding box center [530, 261] width 1061 height 522
click at [712, 472] on body "6:28 Level 14" at bounding box center [530, 261] width 1061 height 522
click at [808, 331] on icon at bounding box center [810, 334] width 21 height 21
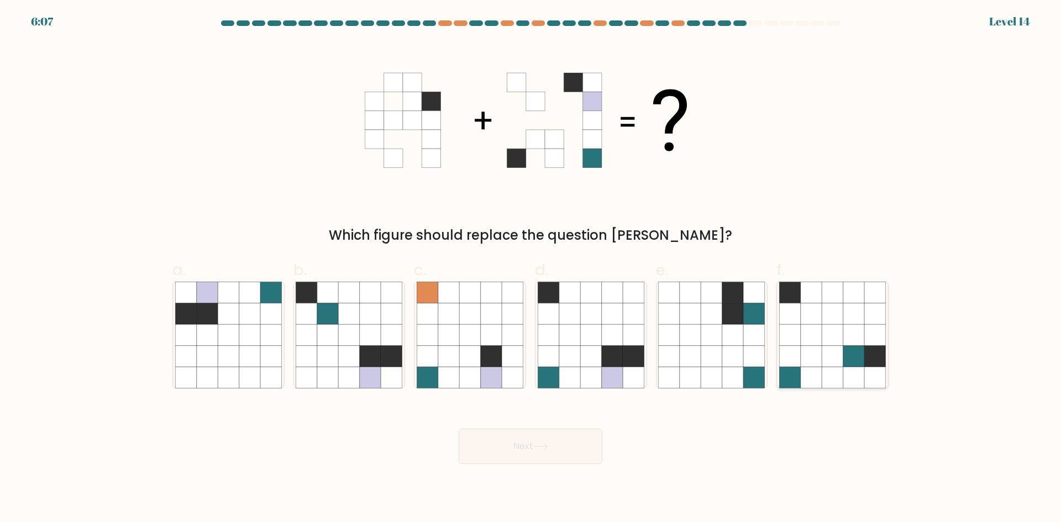
click at [531, 268] on input "f." at bounding box center [530, 264] width 1 height 7
radio input "true"
click at [606, 367] on icon at bounding box center [612, 377] width 21 height 21
click at [531, 268] on input "d." at bounding box center [530, 264] width 1 height 7
radio input "true"
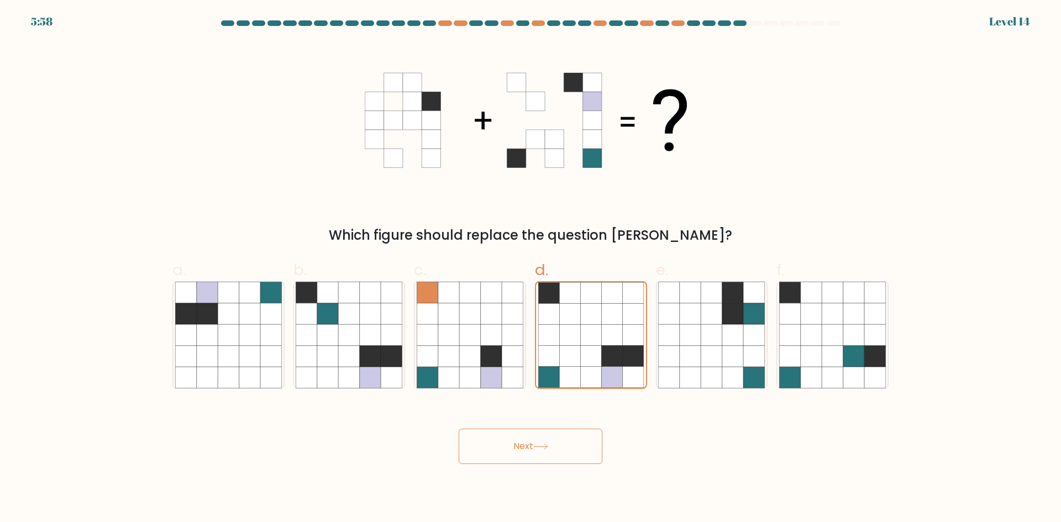
click at [574, 456] on button "Next" at bounding box center [531, 446] width 144 height 35
click at [388, 449] on div "Next" at bounding box center [530, 433] width 729 height 62
click at [519, 449] on button "Next" at bounding box center [531, 446] width 144 height 35
click at [412, 453] on div "Next" at bounding box center [530, 433] width 729 height 62
click at [519, 439] on button "Next" at bounding box center [531, 446] width 144 height 35
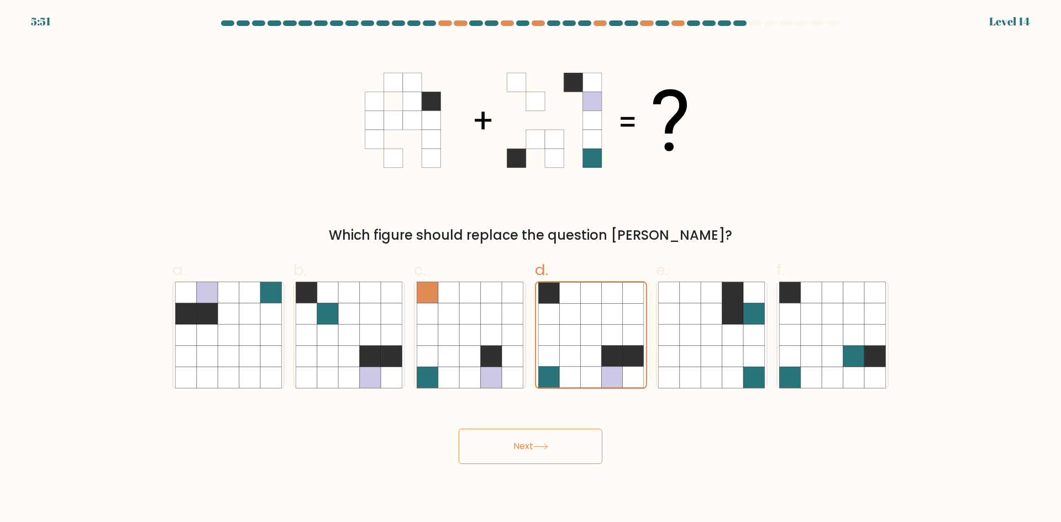
click at [405, 449] on div "Next" at bounding box center [530, 433] width 729 height 62
click at [467, 352] on icon at bounding box center [469, 356] width 21 height 21
click at [530, 268] on input "c." at bounding box center [530, 264] width 1 height 7
radio input "true"
click at [570, 336] on icon at bounding box center [569, 334] width 21 height 21
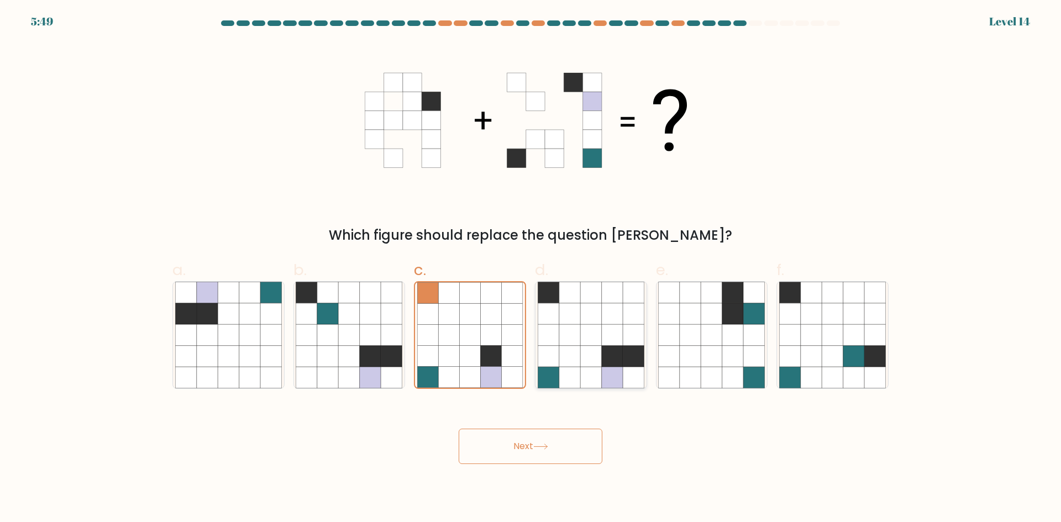
click at [531, 268] on input "d." at bounding box center [530, 264] width 1 height 7
radio input "true"
click at [527, 449] on button "Next" at bounding box center [531, 446] width 144 height 35
click at [409, 445] on div "Next" at bounding box center [530, 433] width 729 height 62
click at [451, 336] on icon at bounding box center [448, 334] width 21 height 21
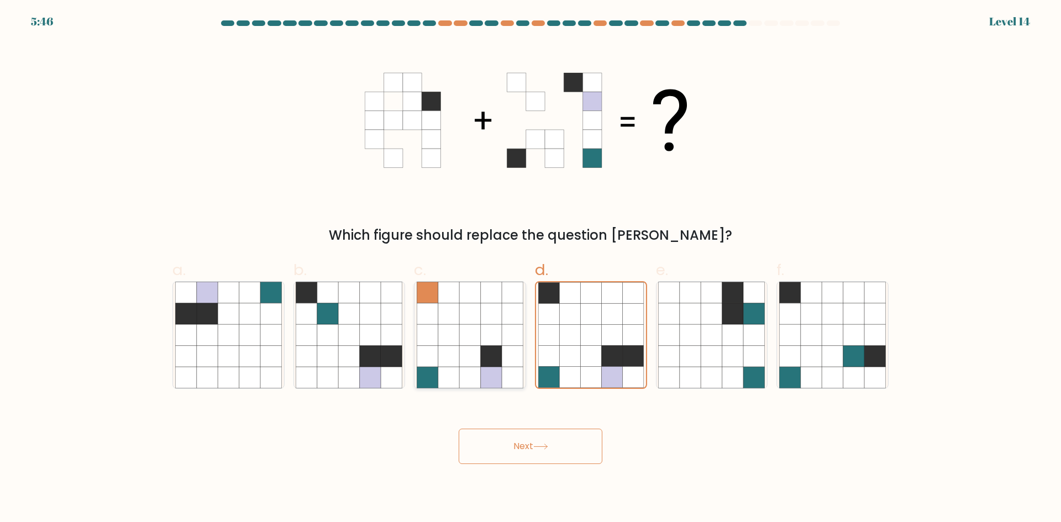
click at [530, 268] on input "c." at bounding box center [530, 264] width 1 height 7
radio input "true"
click at [575, 334] on icon at bounding box center [569, 334] width 21 height 21
click at [531, 268] on input "d." at bounding box center [530, 264] width 1 height 7
radio input "true"
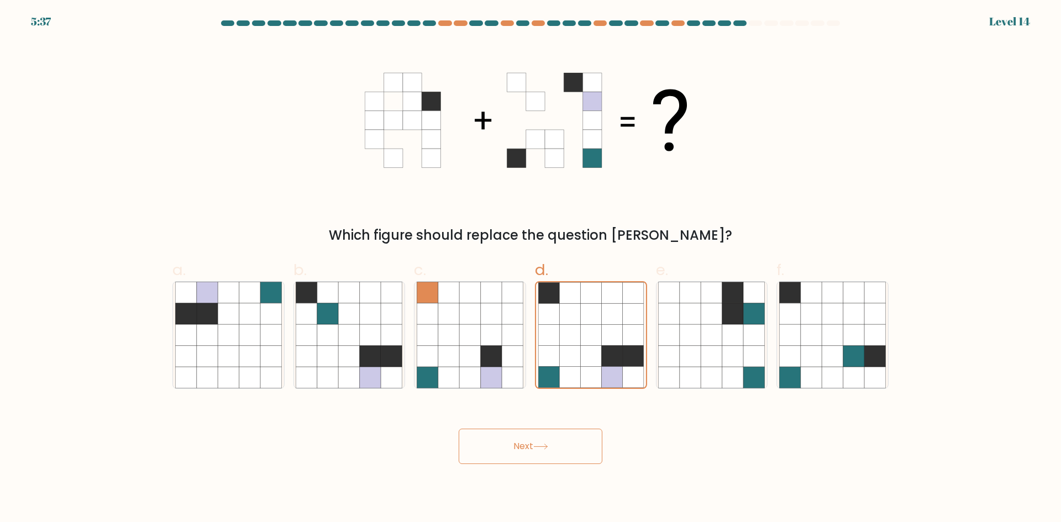
click at [544, 444] on icon at bounding box center [540, 447] width 15 height 6
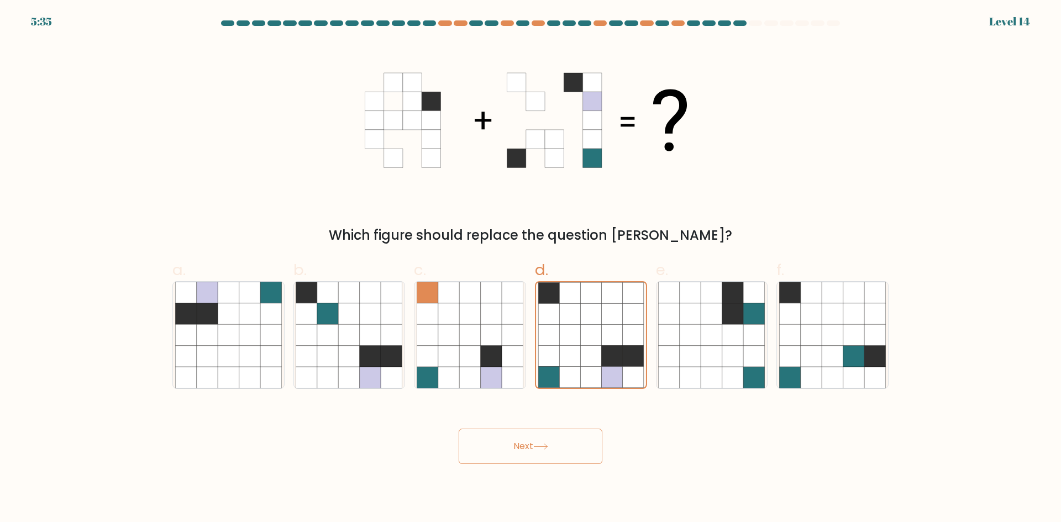
click at [544, 444] on icon at bounding box center [540, 447] width 15 height 6
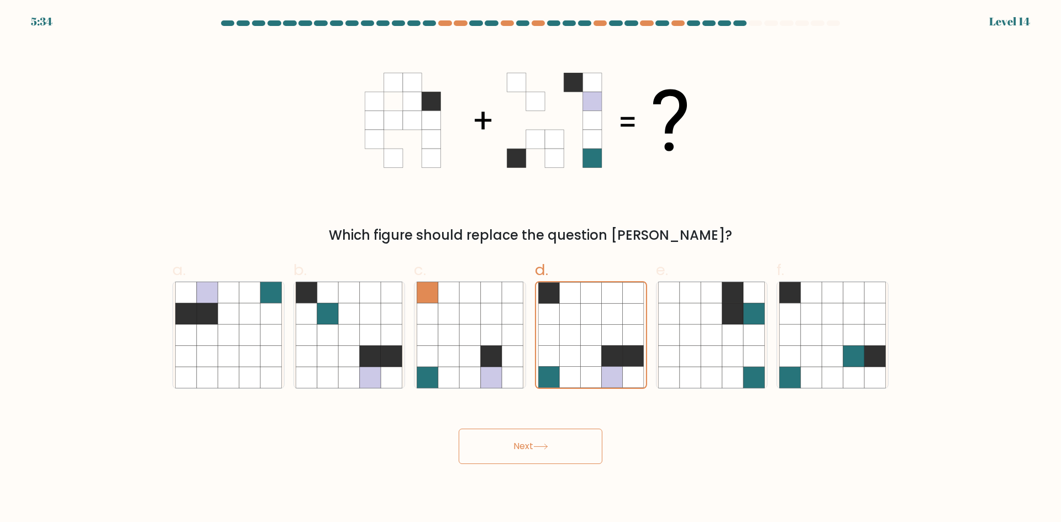
click at [544, 444] on icon at bounding box center [540, 447] width 15 height 6
click at [538, 447] on icon at bounding box center [540, 447] width 15 height 6
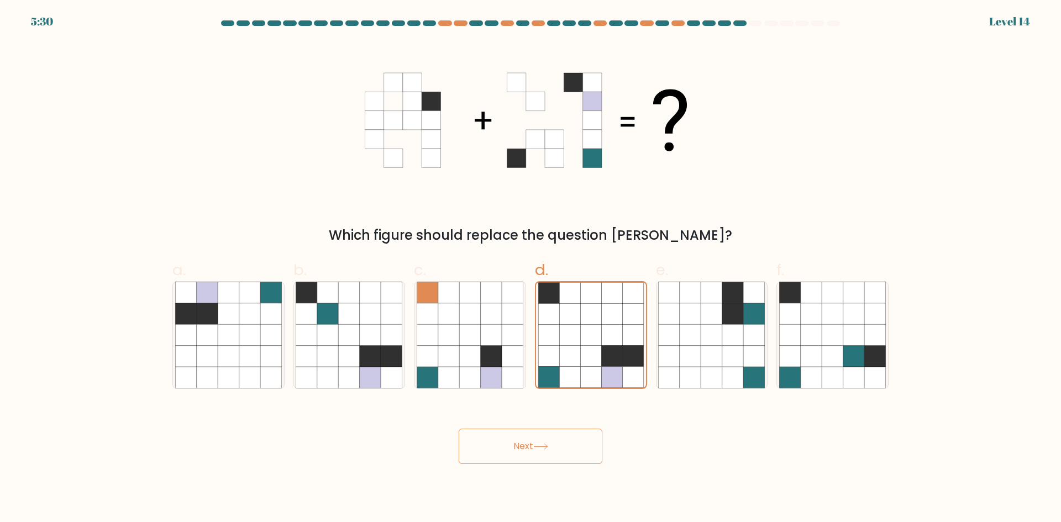
click at [538, 447] on icon at bounding box center [540, 447] width 15 height 6
click at [755, 20] on div "5:28 Level 14" at bounding box center [530, 15] width 1061 height 30
click at [754, 20] on div "5:27 Level 14" at bounding box center [530, 15] width 1061 height 30
click at [566, 424] on div "Next" at bounding box center [530, 433] width 729 height 62
click at [547, 455] on button "Next" at bounding box center [531, 446] width 144 height 35
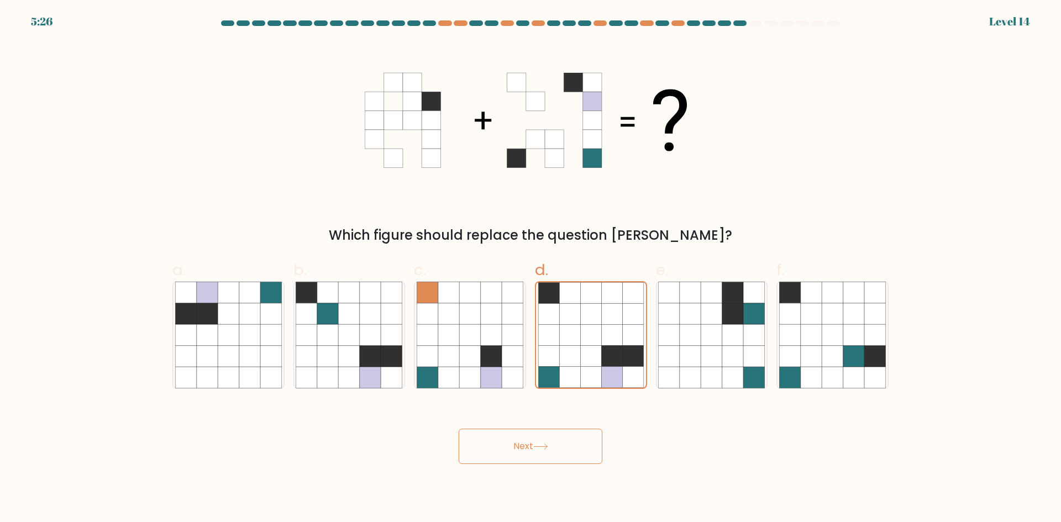
click at [547, 455] on button "Next" at bounding box center [531, 446] width 144 height 35
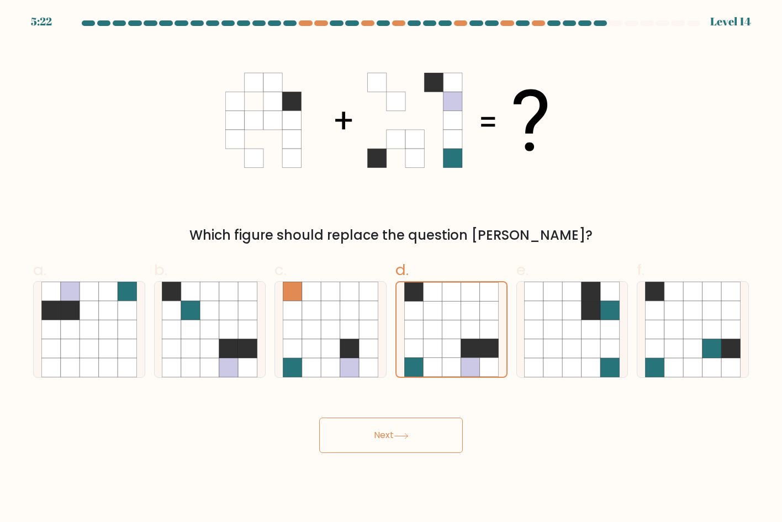
click at [408, 436] on icon at bounding box center [400, 435] width 13 height 5
click at [418, 436] on button "Next" at bounding box center [391, 435] width 144 height 35
click at [377, 438] on button "Next" at bounding box center [391, 435] width 144 height 35
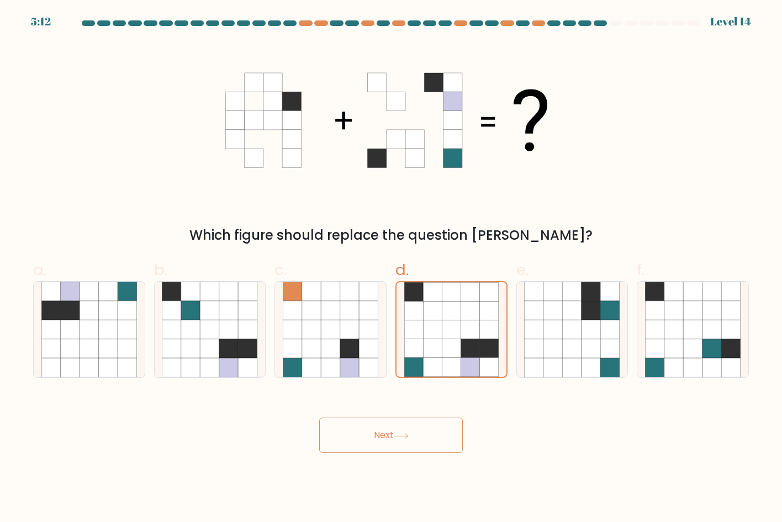
click at [377, 438] on button "Next" at bounding box center [391, 435] width 144 height 35
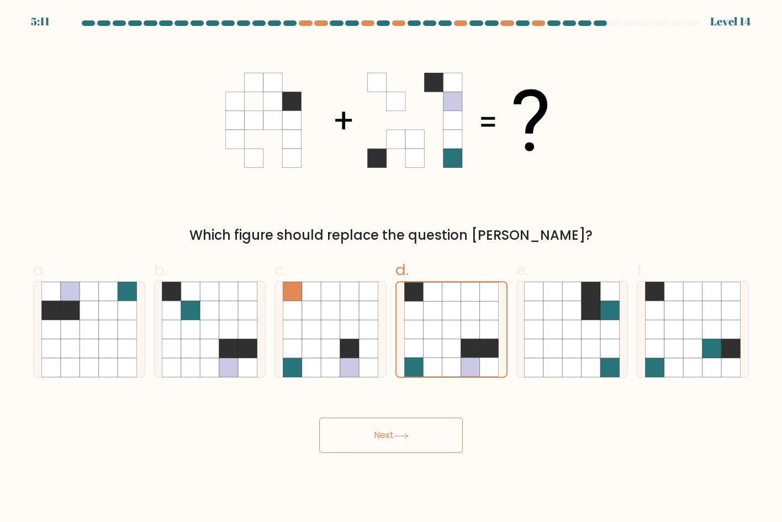
click at [377, 438] on button "Next" at bounding box center [391, 435] width 144 height 35
click at [420, 429] on button "Next" at bounding box center [391, 435] width 144 height 35
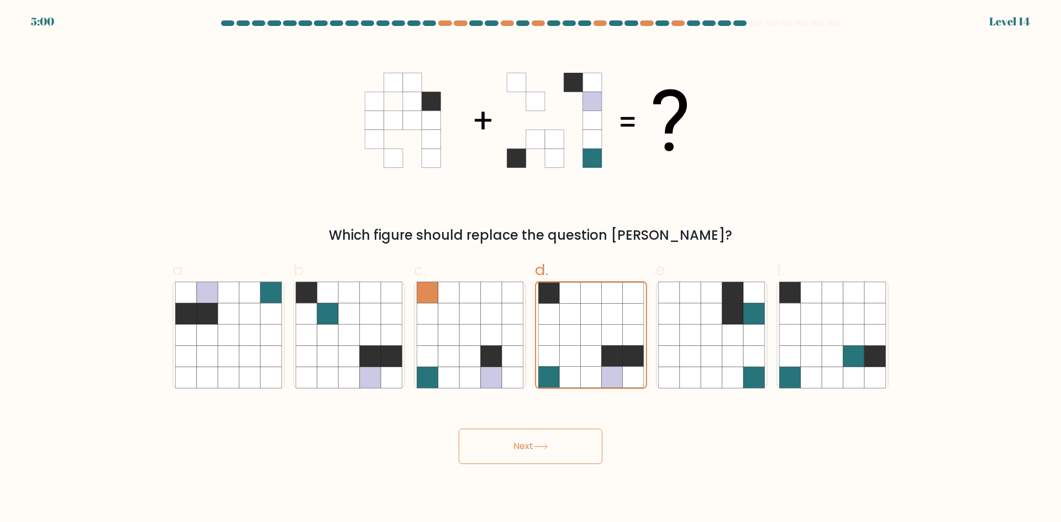
click at [542, 457] on button "Next" at bounding box center [531, 446] width 144 height 35
click at [731, 335] on icon at bounding box center [732, 334] width 21 height 21
click at [531, 268] on input "e." at bounding box center [530, 264] width 1 height 7
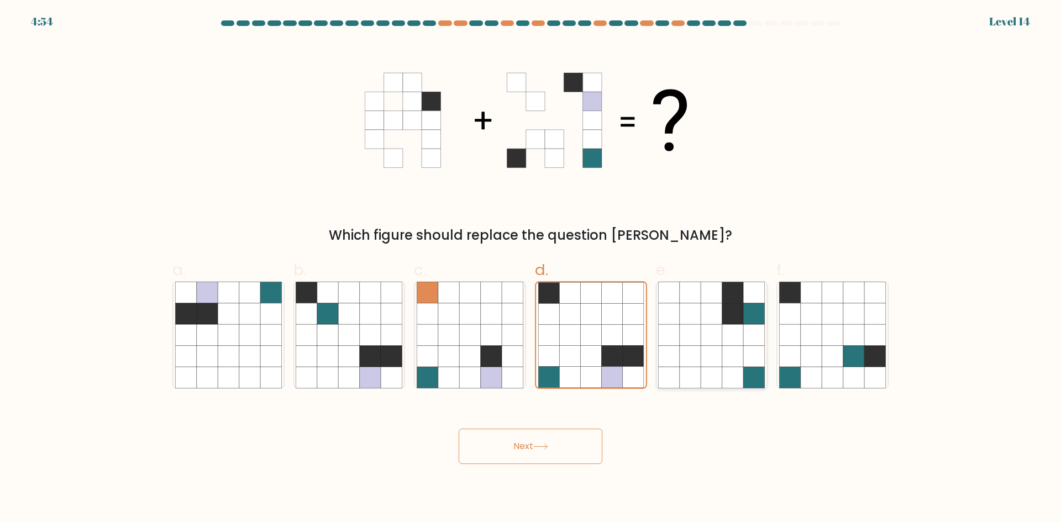
radio input "true"
click at [522, 454] on button "Next" at bounding box center [531, 446] width 144 height 35
click at [623, 333] on icon at bounding box center [633, 334] width 21 height 21
click at [531, 268] on input "d." at bounding box center [530, 264] width 1 height 7
radio input "true"
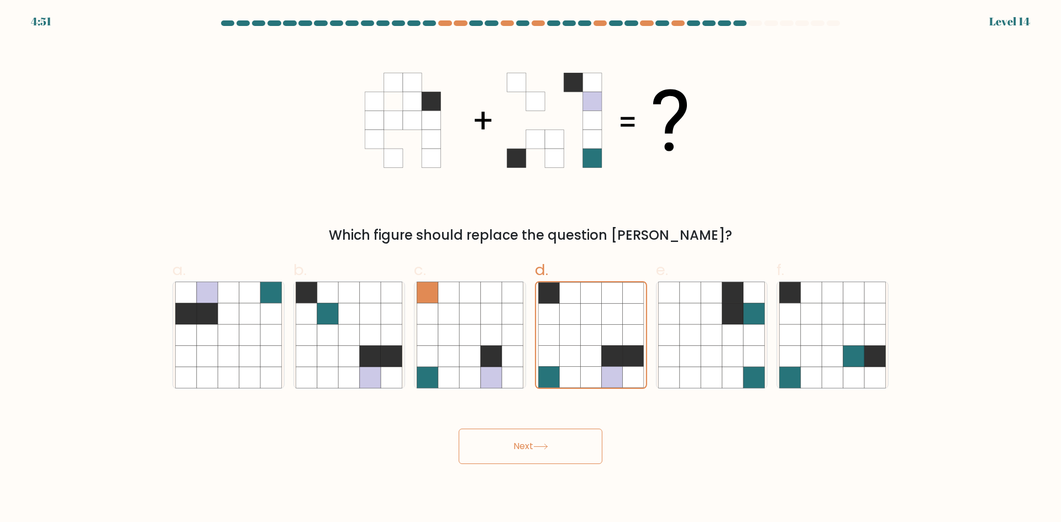
click at [551, 437] on button "Next" at bounding box center [531, 446] width 144 height 35
click at [553, 463] on button "Next" at bounding box center [531, 446] width 144 height 35
click at [562, 450] on button "Next" at bounding box center [531, 446] width 144 height 35
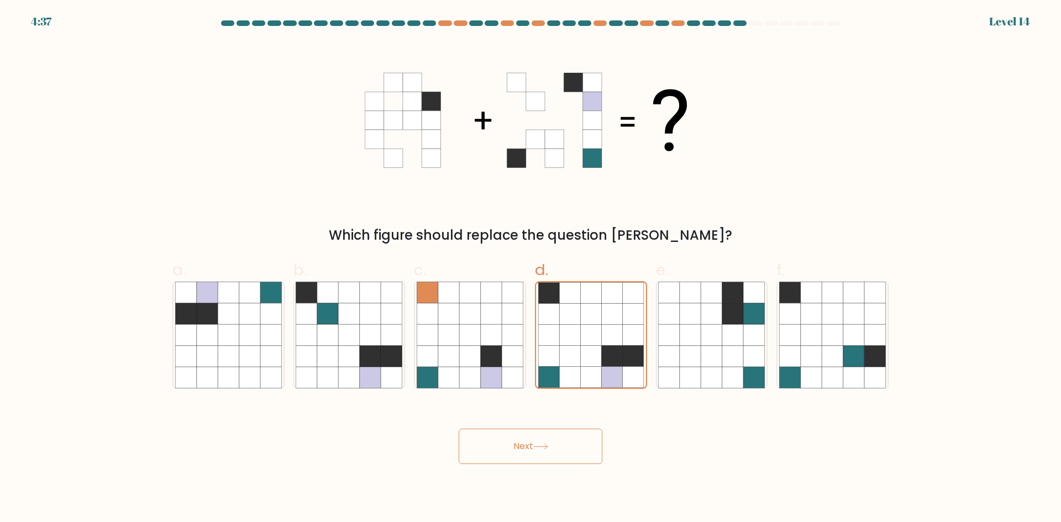
click at [562, 450] on button "Next" at bounding box center [531, 446] width 144 height 35
click at [420, 313] on icon at bounding box center [427, 313] width 21 height 21
click at [530, 268] on input "c." at bounding box center [530, 264] width 1 height 7
radio input "true"
click at [517, 436] on button "Next" at bounding box center [531, 446] width 144 height 35
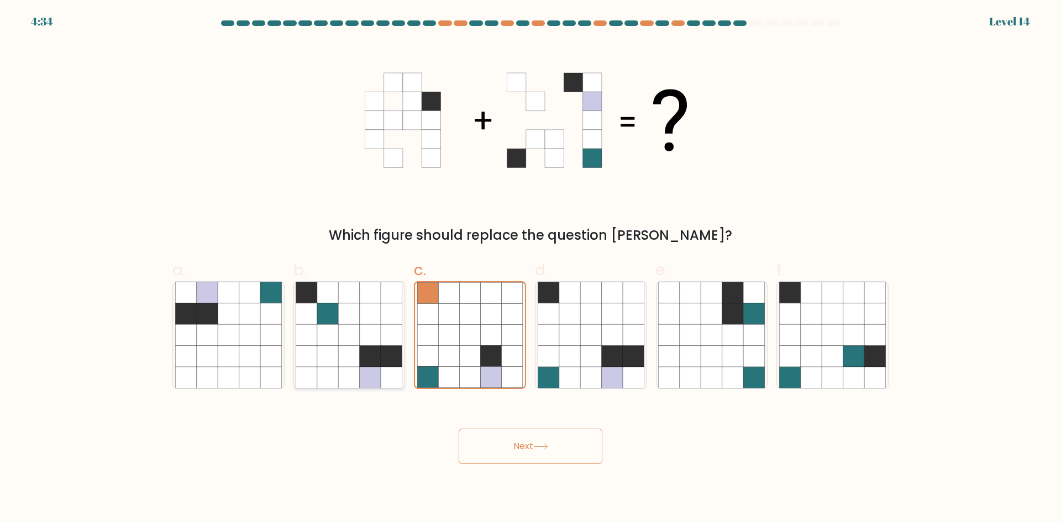
click at [368, 366] on icon at bounding box center [370, 356] width 21 height 21
click at [530, 268] on input "b." at bounding box center [530, 264] width 1 height 7
radio input "true"
click at [253, 349] on icon at bounding box center [249, 356] width 21 height 21
click at [530, 268] on input "a." at bounding box center [530, 264] width 1 height 7
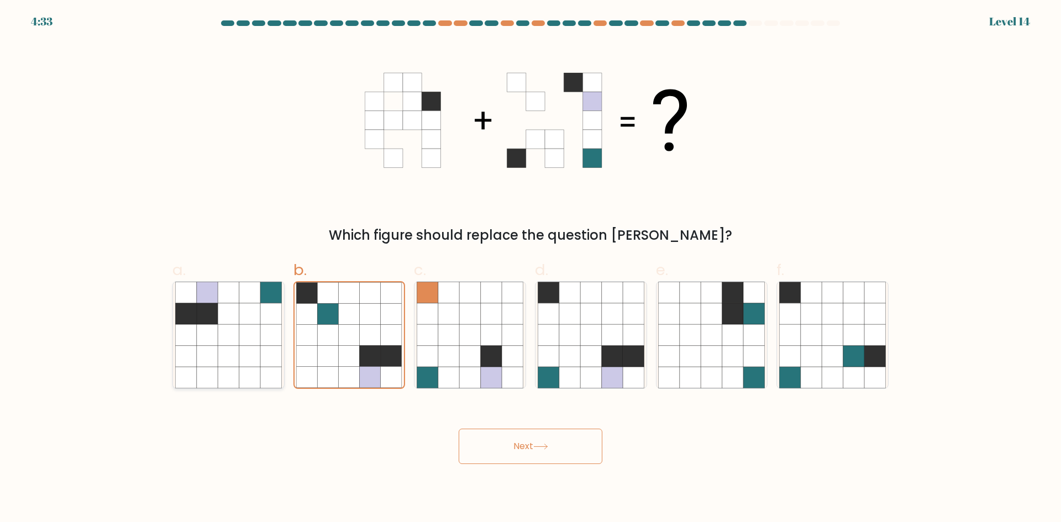
radio input "true"
click at [472, 337] on icon at bounding box center [469, 334] width 21 height 21
click at [530, 268] on input "c." at bounding box center [530, 264] width 1 height 7
radio input "true"
click at [563, 343] on icon at bounding box center [569, 334] width 21 height 21
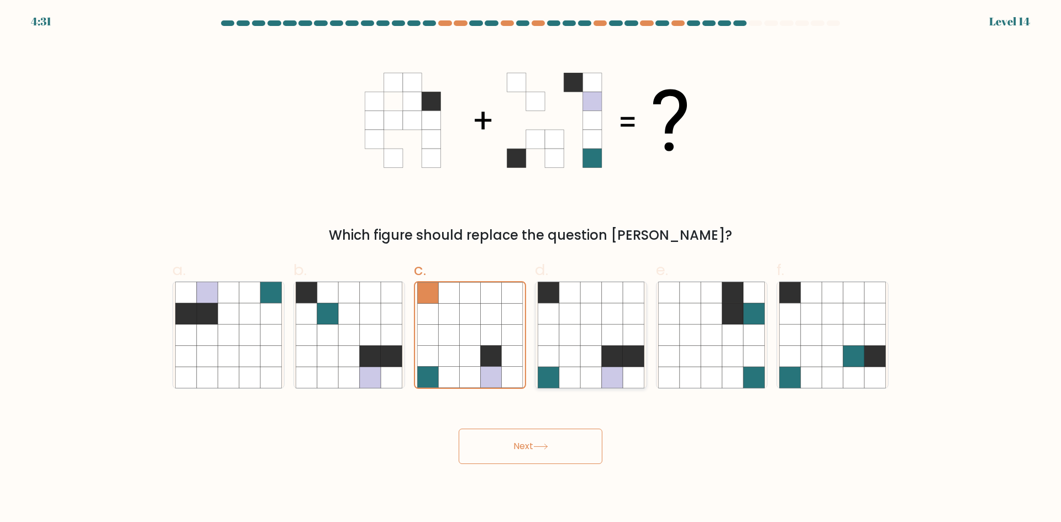
click at [531, 268] on input "d." at bounding box center [530, 264] width 1 height 7
radio input "true"
click at [548, 415] on div "Next" at bounding box center [530, 433] width 729 height 62
click at [548, 440] on button "Next" at bounding box center [531, 446] width 144 height 35
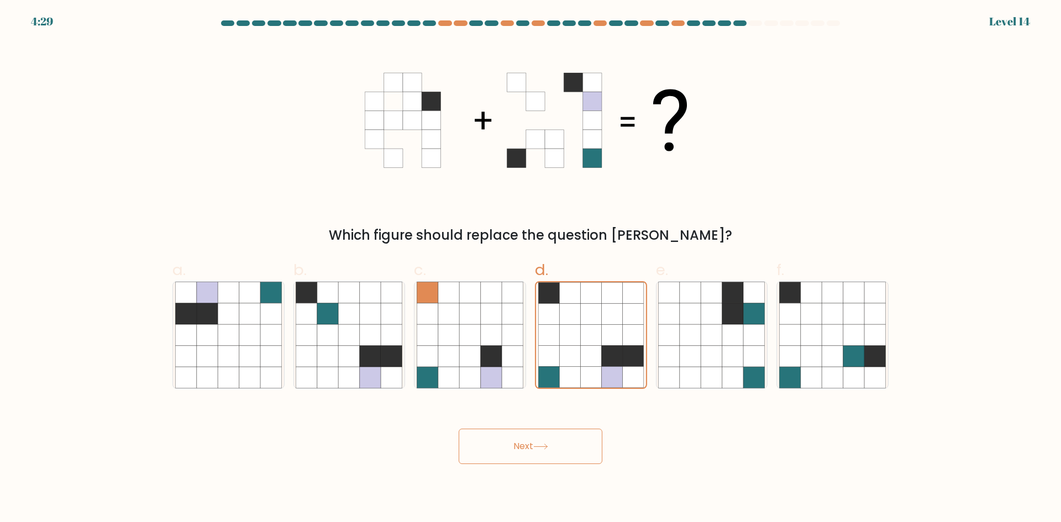
click at [548, 440] on button "Next" at bounding box center [531, 446] width 144 height 35
click at [593, 317] on icon at bounding box center [590, 313] width 21 height 21
click at [531, 268] on input "d." at bounding box center [530, 264] width 1 height 7
click at [572, 445] on button "Next" at bounding box center [531, 446] width 144 height 35
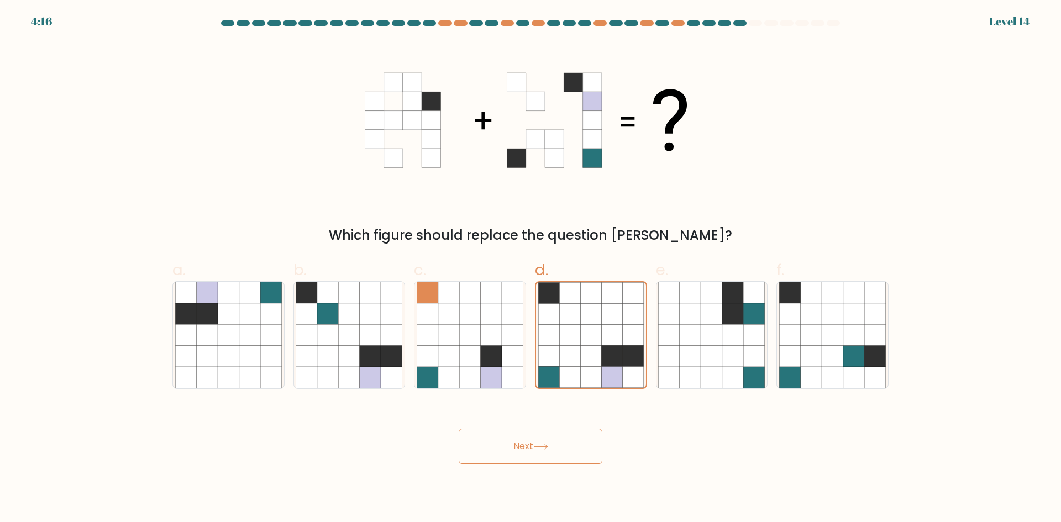
click at [572, 445] on button "Next" at bounding box center [531, 446] width 144 height 35
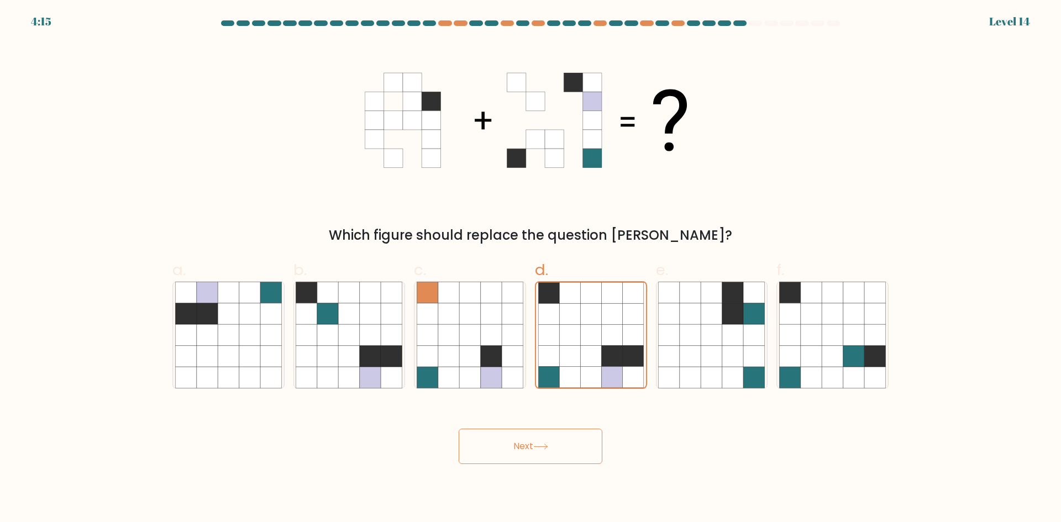
click at [572, 445] on button "Next" at bounding box center [531, 446] width 144 height 35
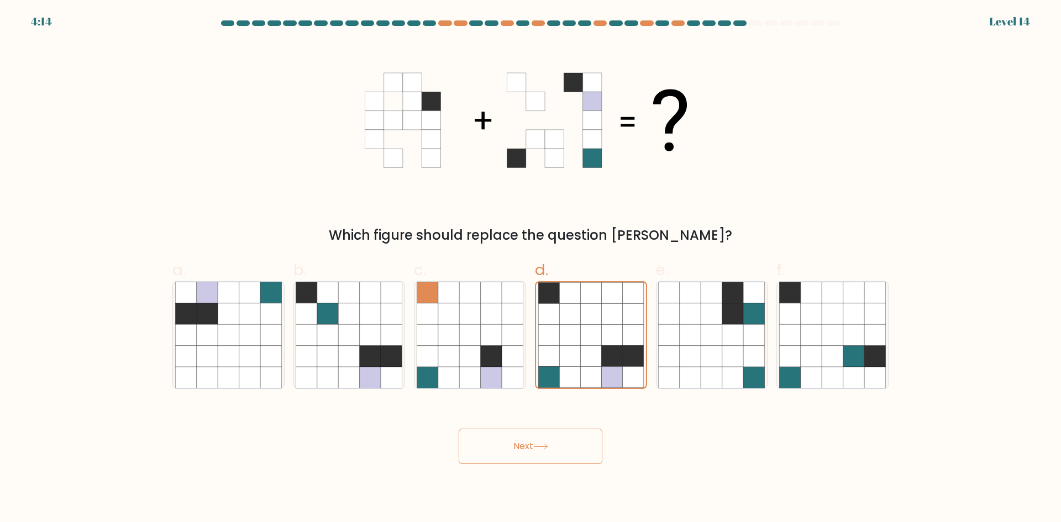
click at [572, 445] on button "Next" at bounding box center [531, 446] width 144 height 35
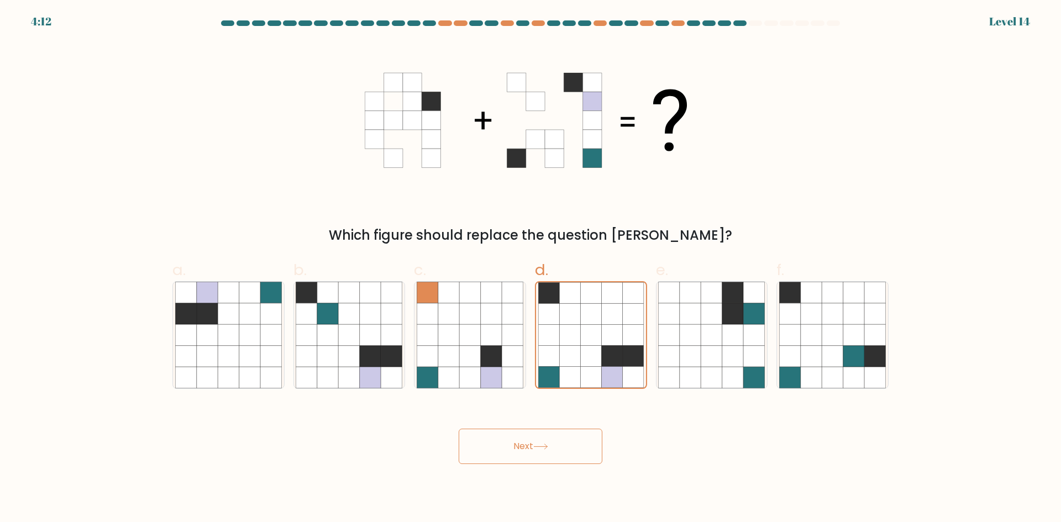
click at [572, 445] on button "Next" at bounding box center [531, 446] width 144 height 35
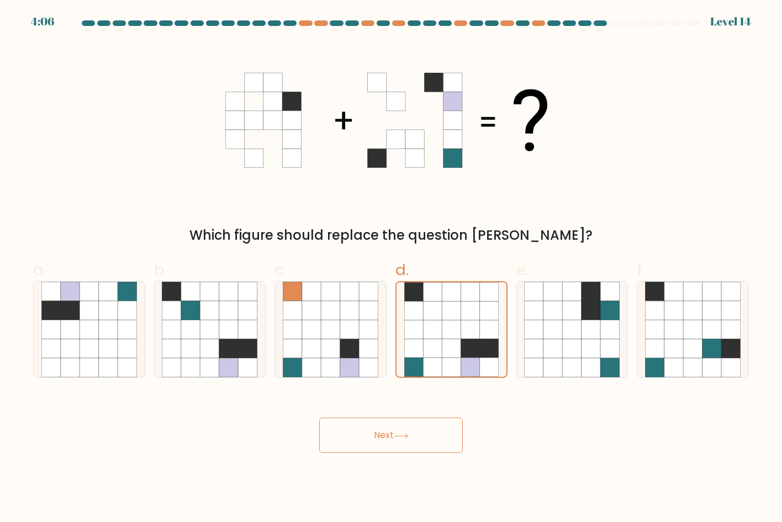
click at [373, 440] on button "Next" at bounding box center [391, 435] width 144 height 35
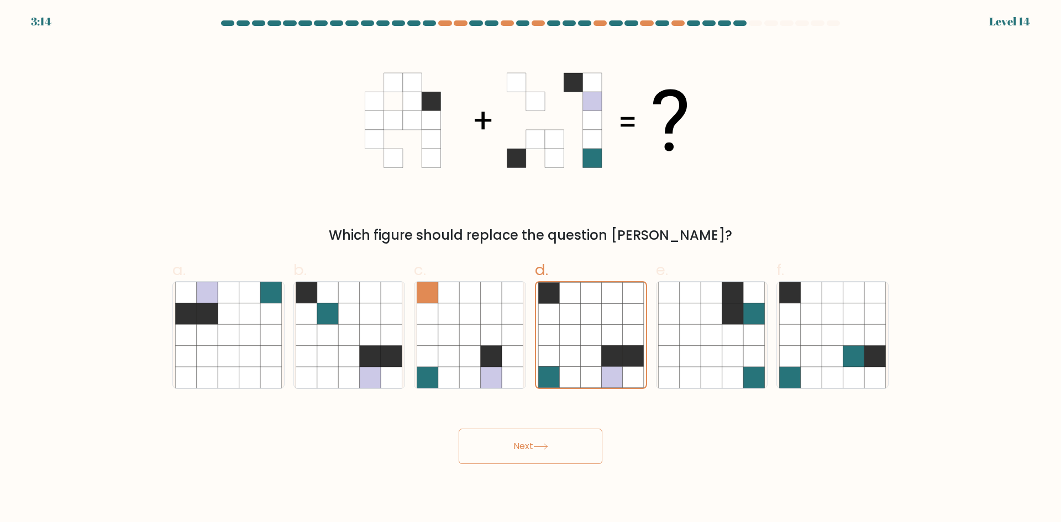
click at [570, 442] on button "Next" at bounding box center [531, 446] width 144 height 35
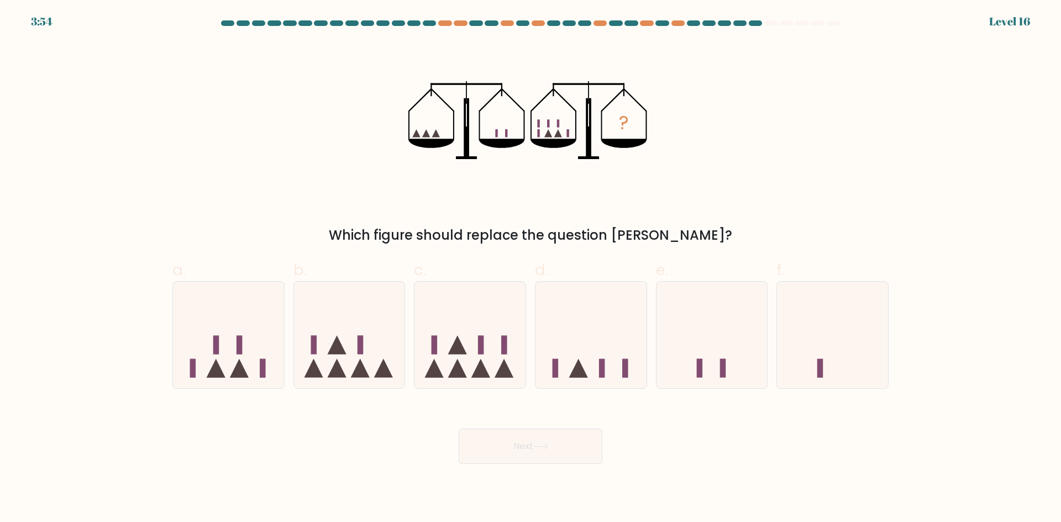
click at [331, 150] on div "? Which figure should replace the question mark?" at bounding box center [530, 143] width 729 height 203
click at [381, 229] on div "Which figure should replace the question mark?" at bounding box center [530, 235] width 703 height 20
click at [471, 372] on icon at bounding box center [469, 335] width 111 height 92
click at [530, 268] on input "c." at bounding box center [530, 264] width 1 height 7
radio input "true"
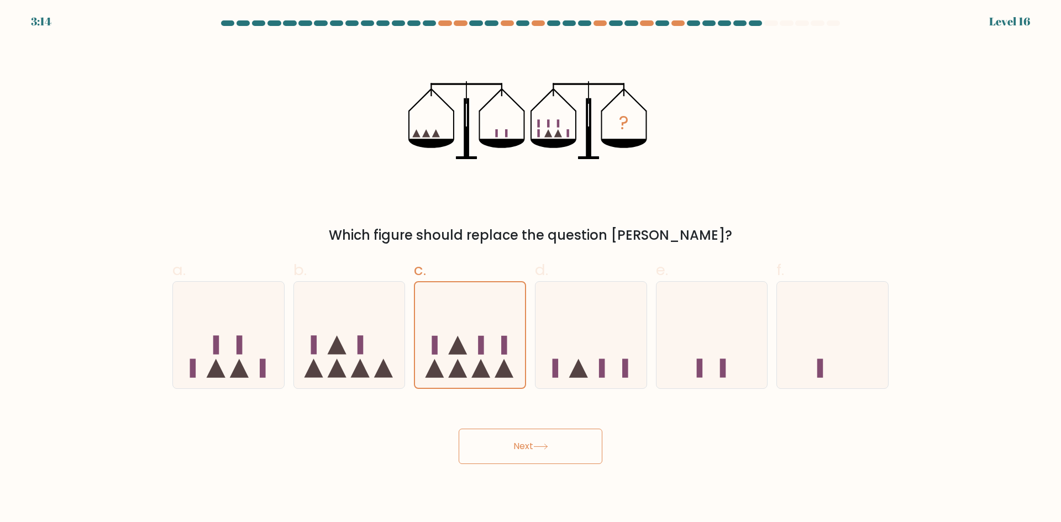
click at [526, 455] on button "Next" at bounding box center [531, 446] width 144 height 35
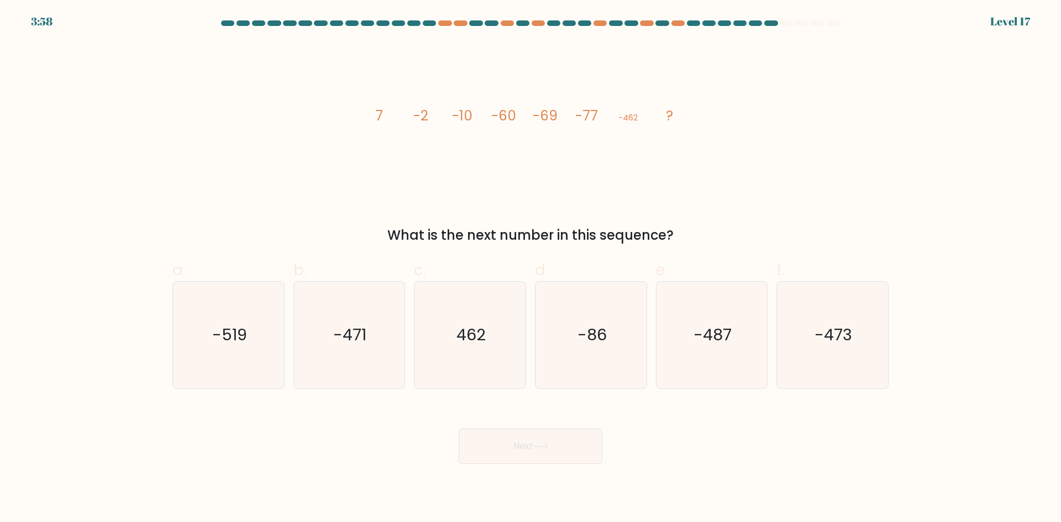
click at [383, 456] on div "Next" at bounding box center [530, 433] width 729 height 62
click at [334, 370] on icon "-471" at bounding box center [349, 335] width 107 height 107
click at [530, 268] on input "b. -471" at bounding box center [530, 264] width 1 height 7
radio input "true"
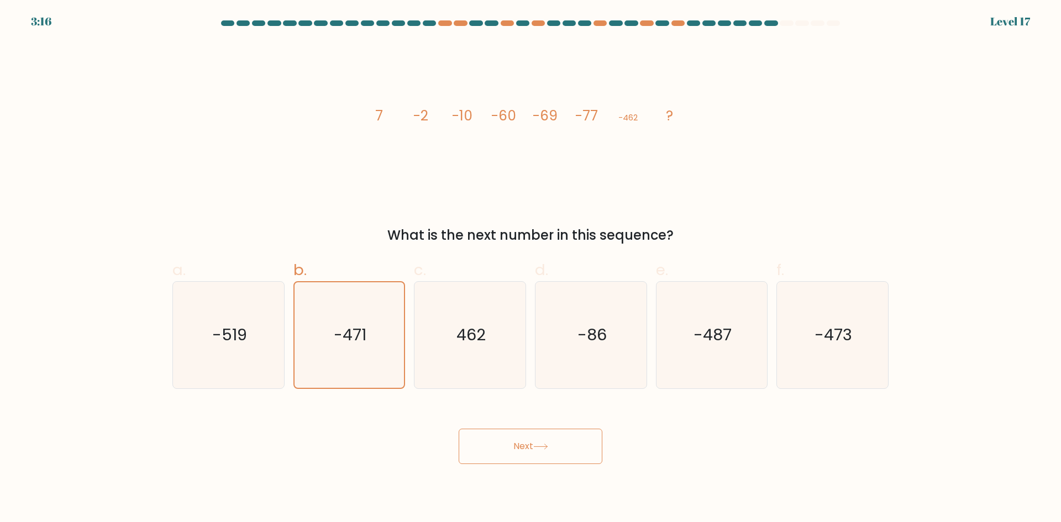
click at [481, 443] on button "Next" at bounding box center [531, 446] width 144 height 35
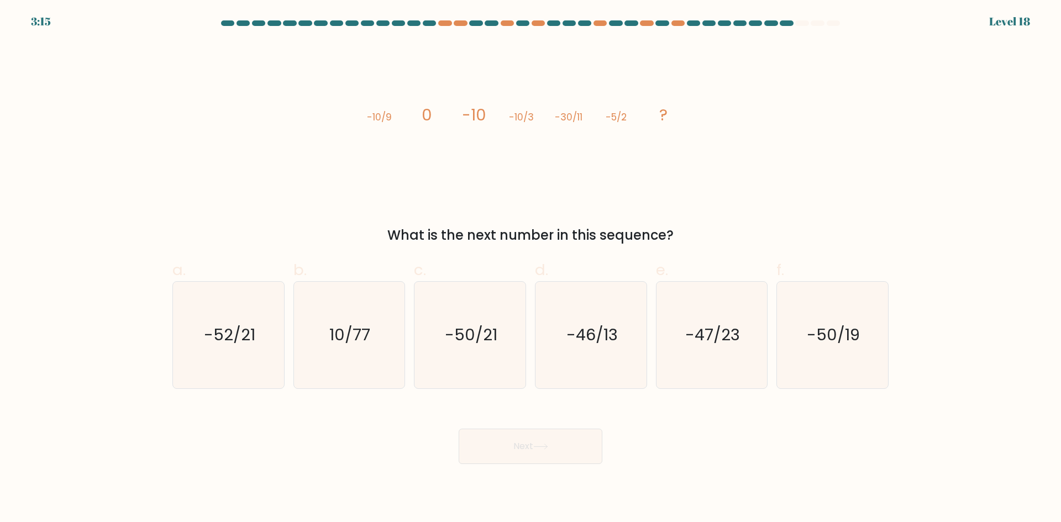
click at [320, 435] on div "Next" at bounding box center [530, 433] width 729 height 62
click at [368, 403] on div "Next" at bounding box center [530, 433] width 729 height 62
click at [477, 360] on icon "-50/21" at bounding box center [470, 335] width 107 height 107
click at [530, 268] on input "c. -50/21" at bounding box center [530, 264] width 1 height 7
radio input "true"
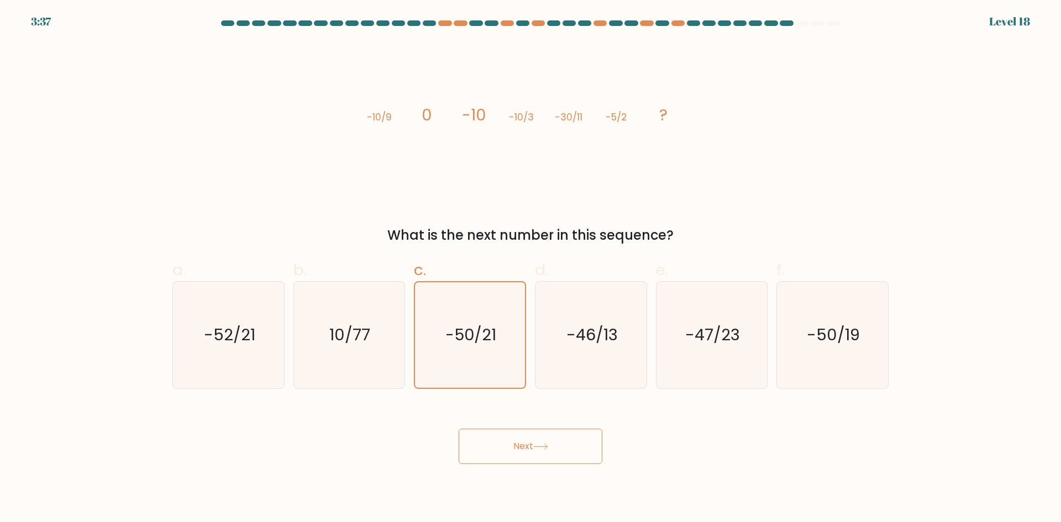
click at [497, 440] on button "Next" at bounding box center [531, 446] width 144 height 35
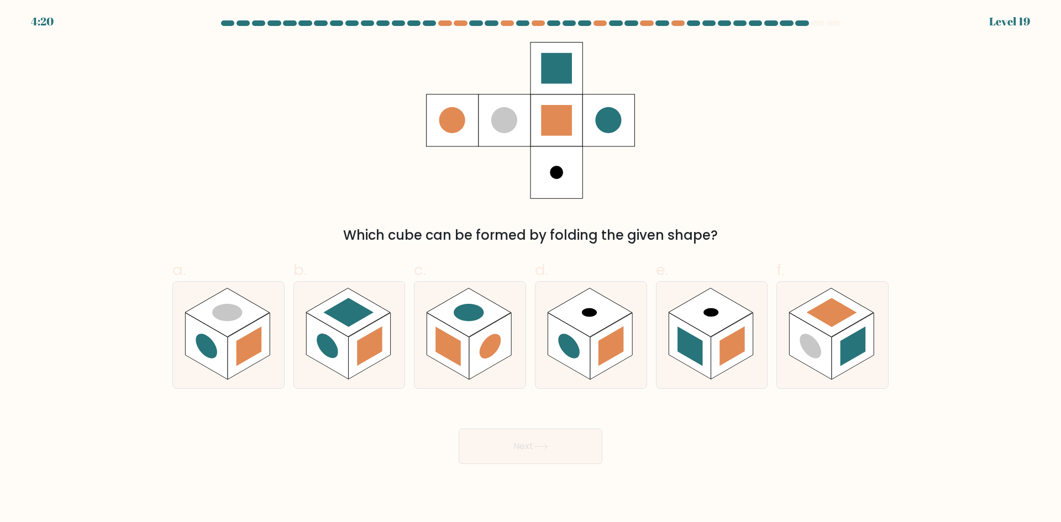
click at [402, 419] on div "Next" at bounding box center [530, 433] width 729 height 62
click at [415, 238] on div "Which cube can be formed by folding the given shape?" at bounding box center [530, 235] width 703 height 20
click at [582, 347] on rect at bounding box center [568, 346] width 42 height 67
click at [531, 268] on input "d." at bounding box center [530, 264] width 1 height 7
radio input "true"
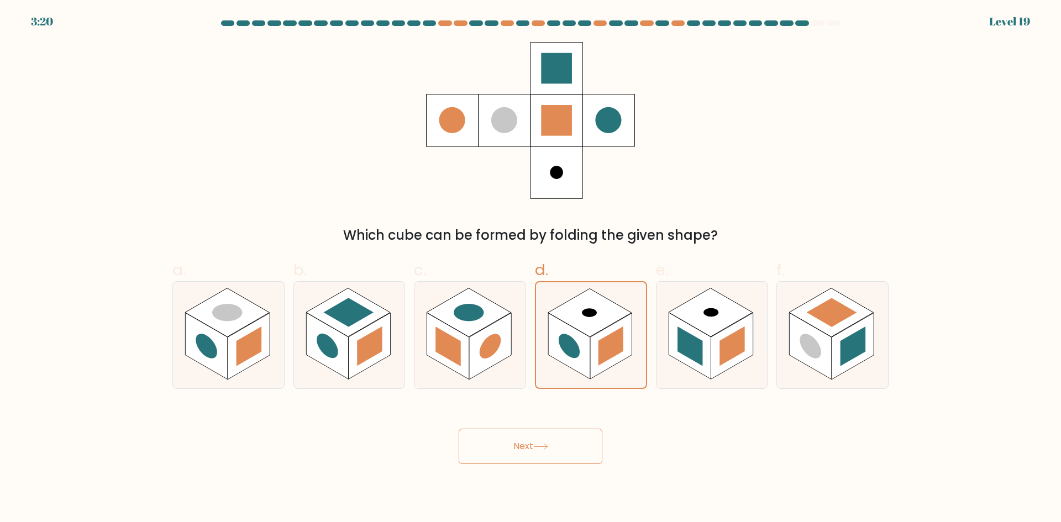
click at [696, 416] on div "Next" at bounding box center [530, 433] width 729 height 62
click at [860, 361] on rect at bounding box center [852, 346] width 42 height 67
click at [531, 268] on input "f." at bounding box center [530, 264] width 1 height 7
radio input "true"
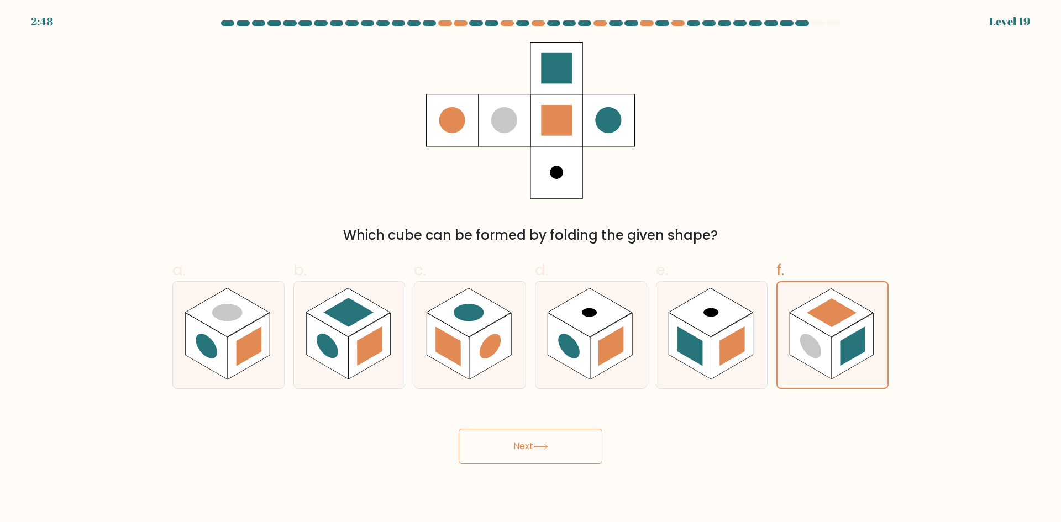
click at [502, 445] on button "Next" at bounding box center [531, 446] width 144 height 35
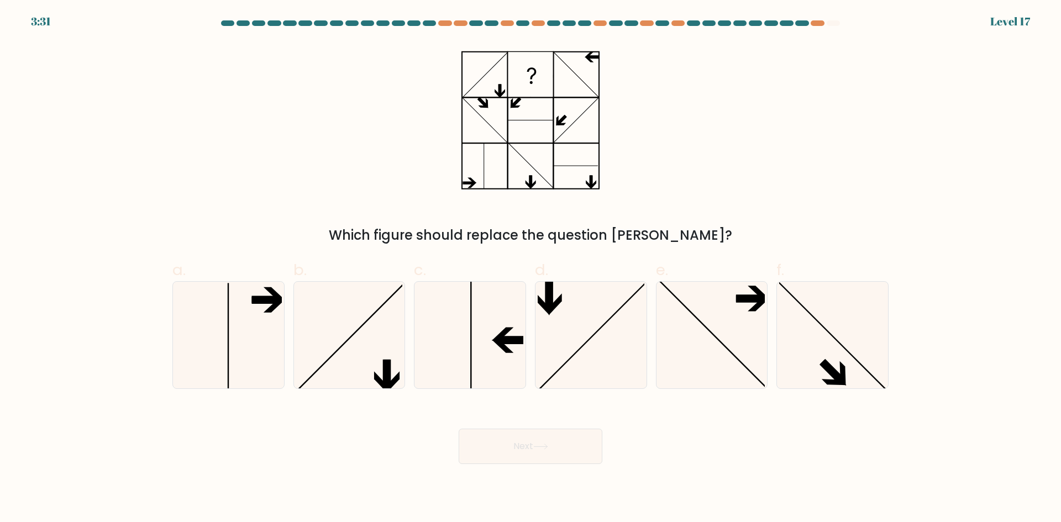
click at [289, 449] on div "Next" at bounding box center [530, 433] width 729 height 62
click at [310, 433] on div "Next" at bounding box center [530, 433] width 729 height 62
click at [222, 344] on icon at bounding box center [228, 335] width 107 height 107
click at [530, 268] on input "a." at bounding box center [530, 264] width 1 height 7
radio input "true"
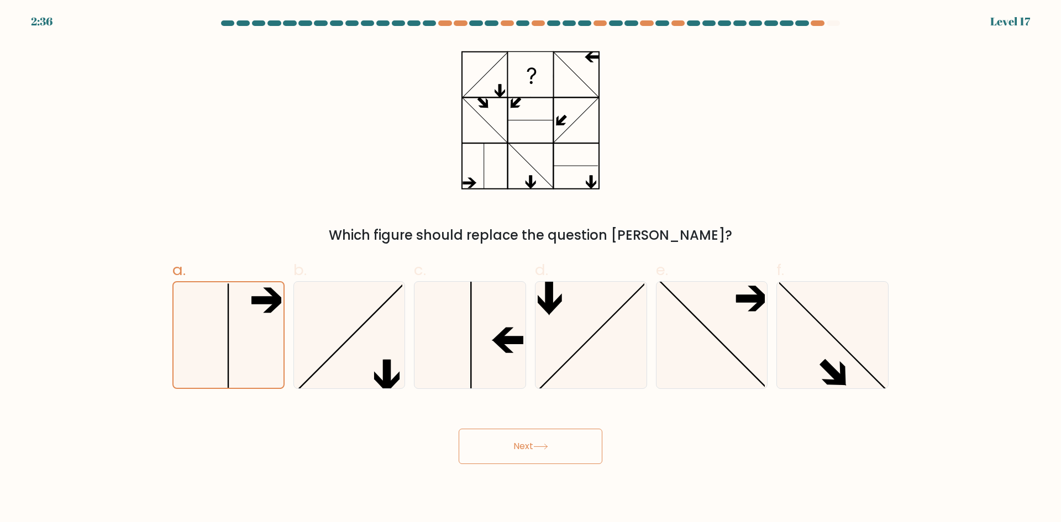
click at [555, 462] on button "Next" at bounding box center [531, 446] width 144 height 35
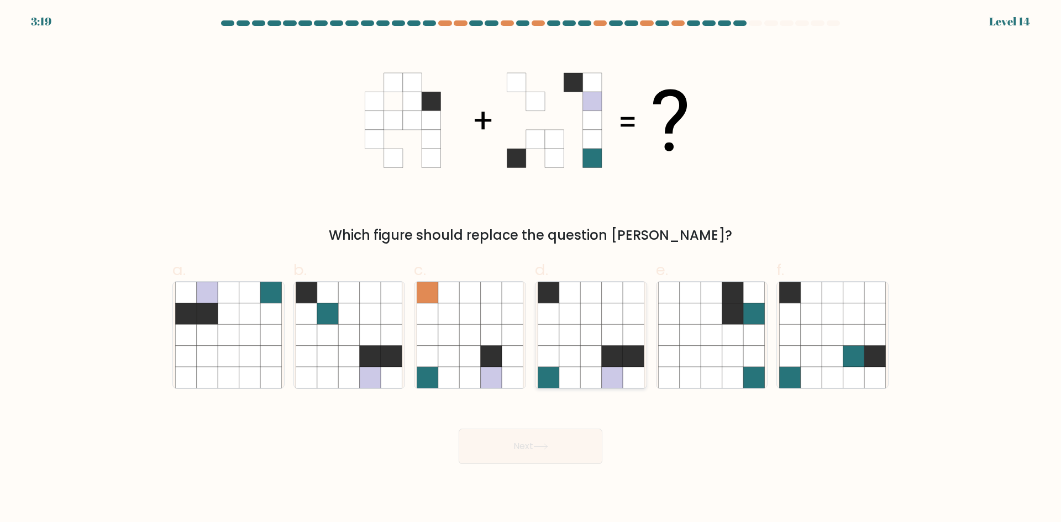
click at [549, 322] on icon at bounding box center [548, 313] width 21 height 21
click at [531, 268] on input "d." at bounding box center [530, 264] width 1 height 7
radio input "true"
click at [558, 443] on button "Next" at bounding box center [531, 446] width 144 height 35
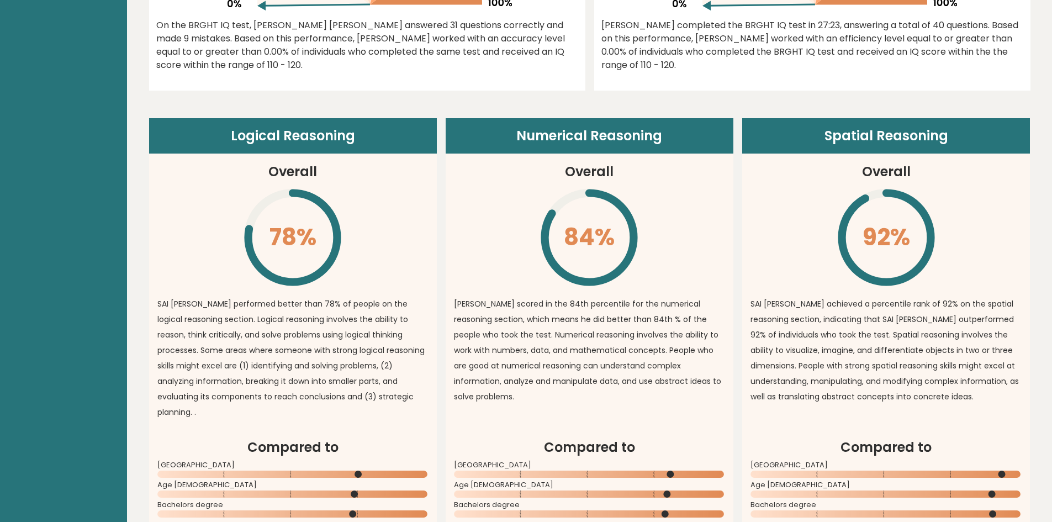
scroll to position [773, 0]
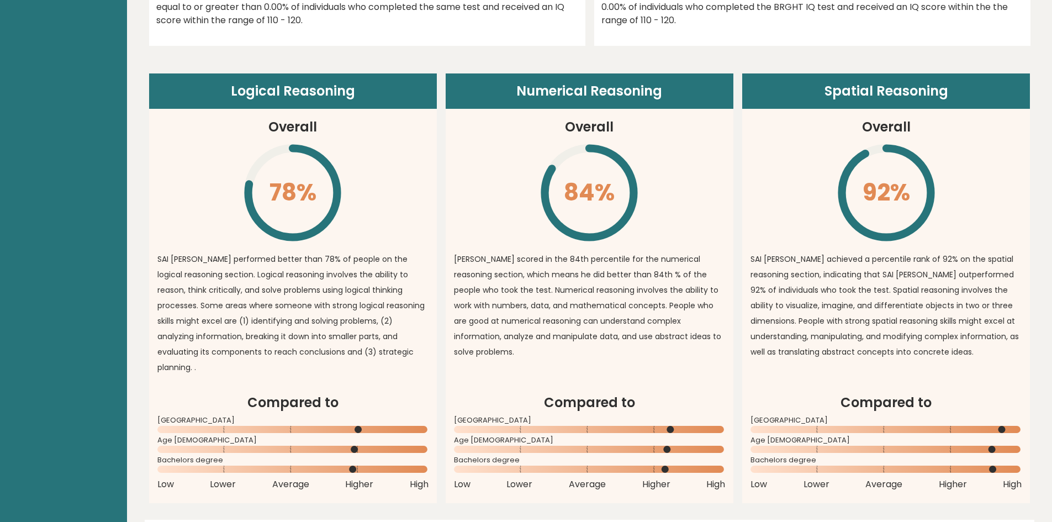
click at [696, 115] on article "Numerical Reasoning Overall 84% \ [PERSON_NAME] scored in the 84th percentile f…" at bounding box center [590, 232] width 288 height 319
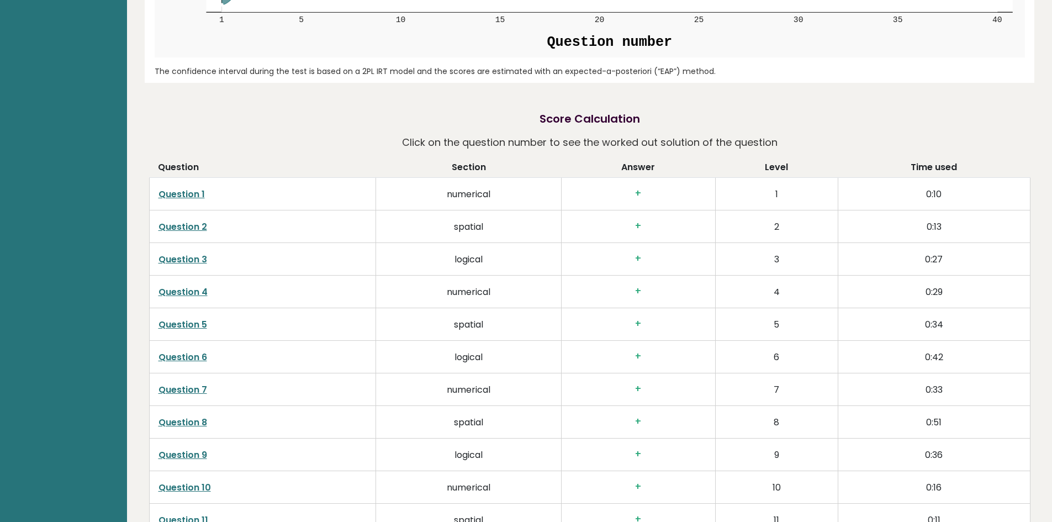
scroll to position [1713, 0]
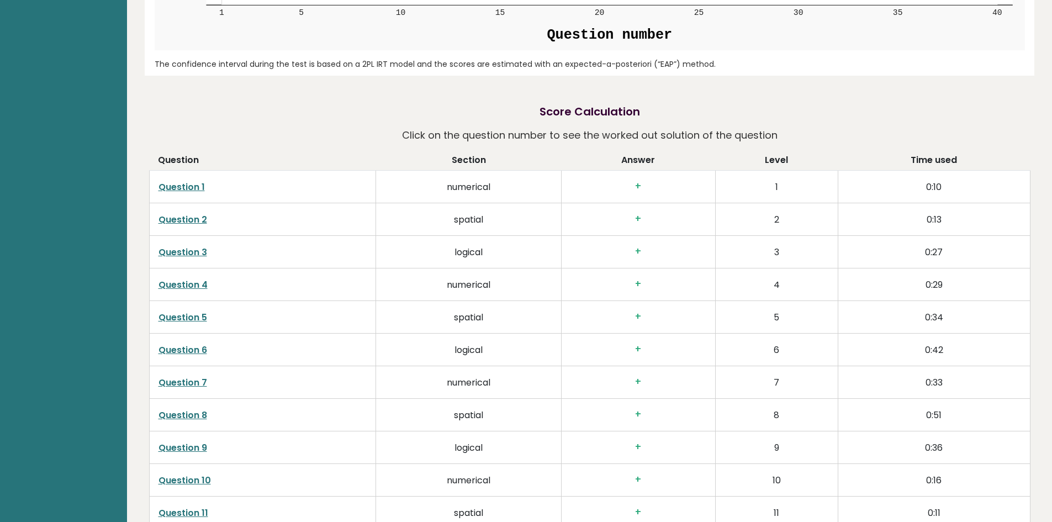
click at [139, 224] on div "Date: [DATE] Test: Full 30 minute IQ test Download PDF Downloading... Downloadi…" at bounding box center [589, 68] width 925 height 3563
click at [139, 224] on div "Date: October 15, 2025 Test: Full 30 minute IQ test Download PDF Downloading...…" at bounding box center [589, 68] width 925 height 3563
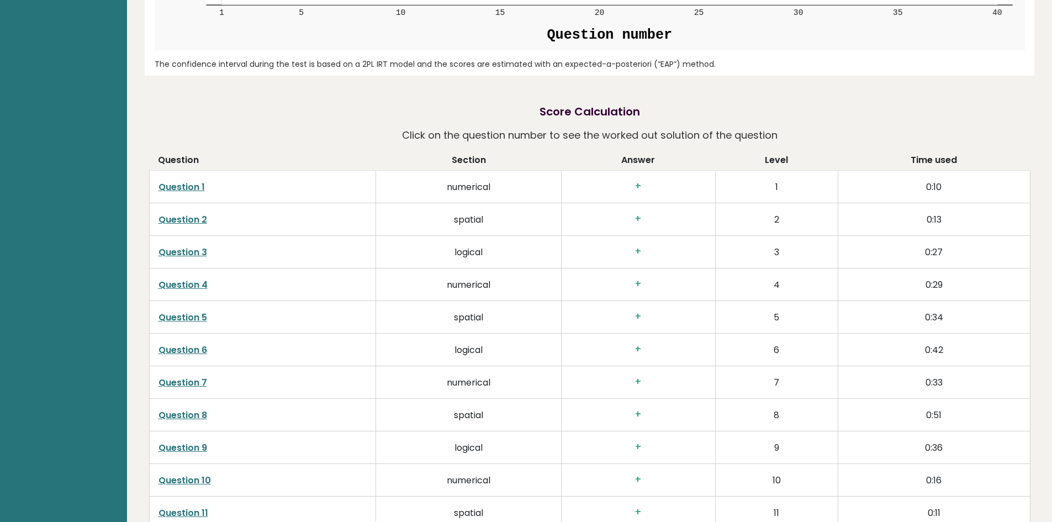
click at [135, 224] on div "Date: October 15, 2025 Test: Full 30 minute IQ test Download PDF Downloading...…" at bounding box center [589, 68] width 925 height 3563
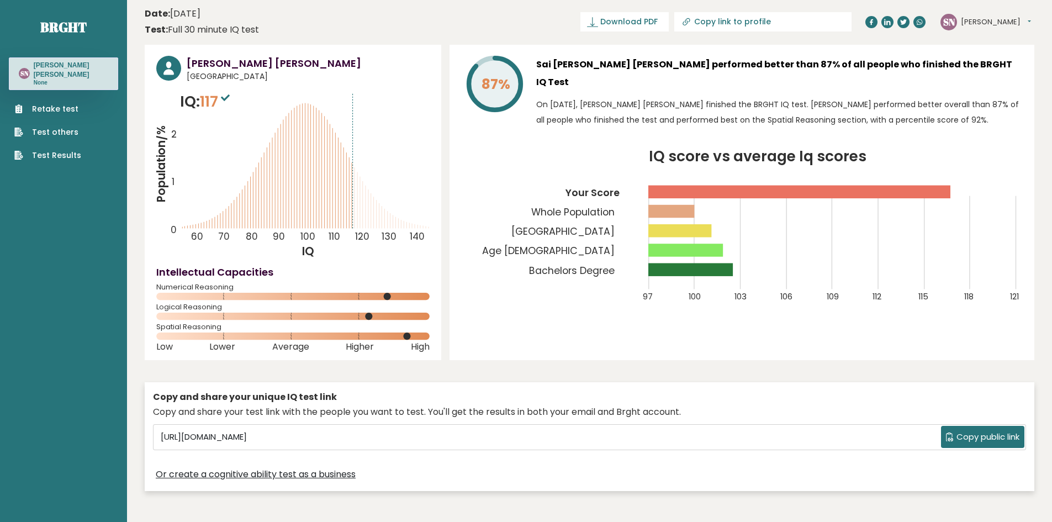
scroll to position [0, 0]
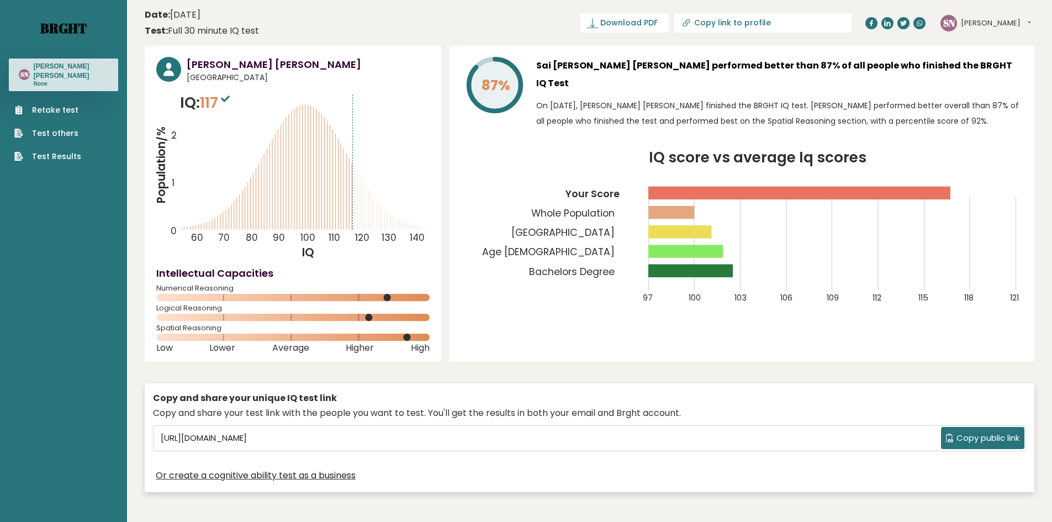
click at [57, 34] on link "Brght" at bounding box center [63, 28] width 46 height 18
